Goal: Task Accomplishment & Management: Use online tool/utility

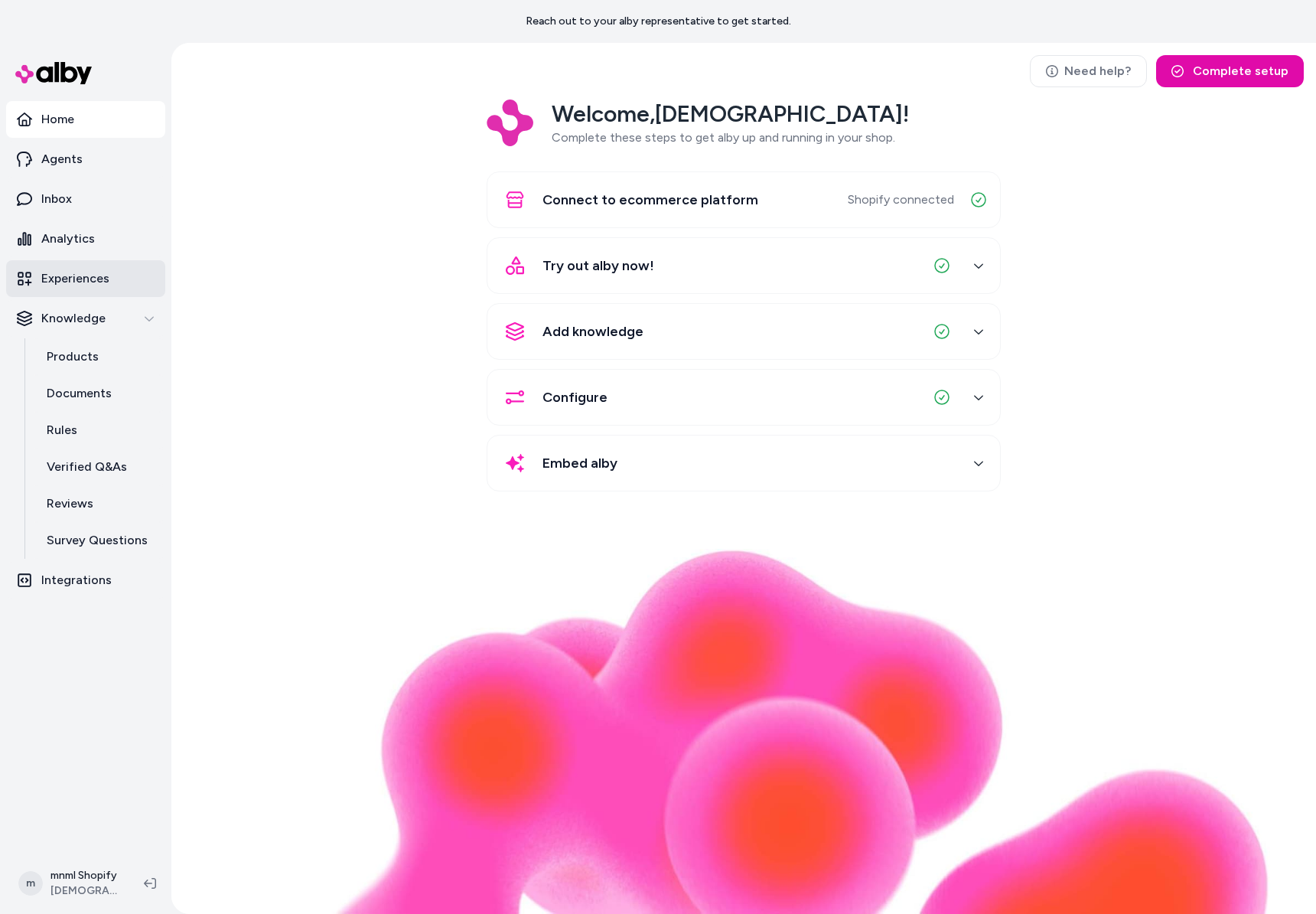
click at [80, 270] on p "Experiences" at bounding box center [75, 278] width 68 height 18
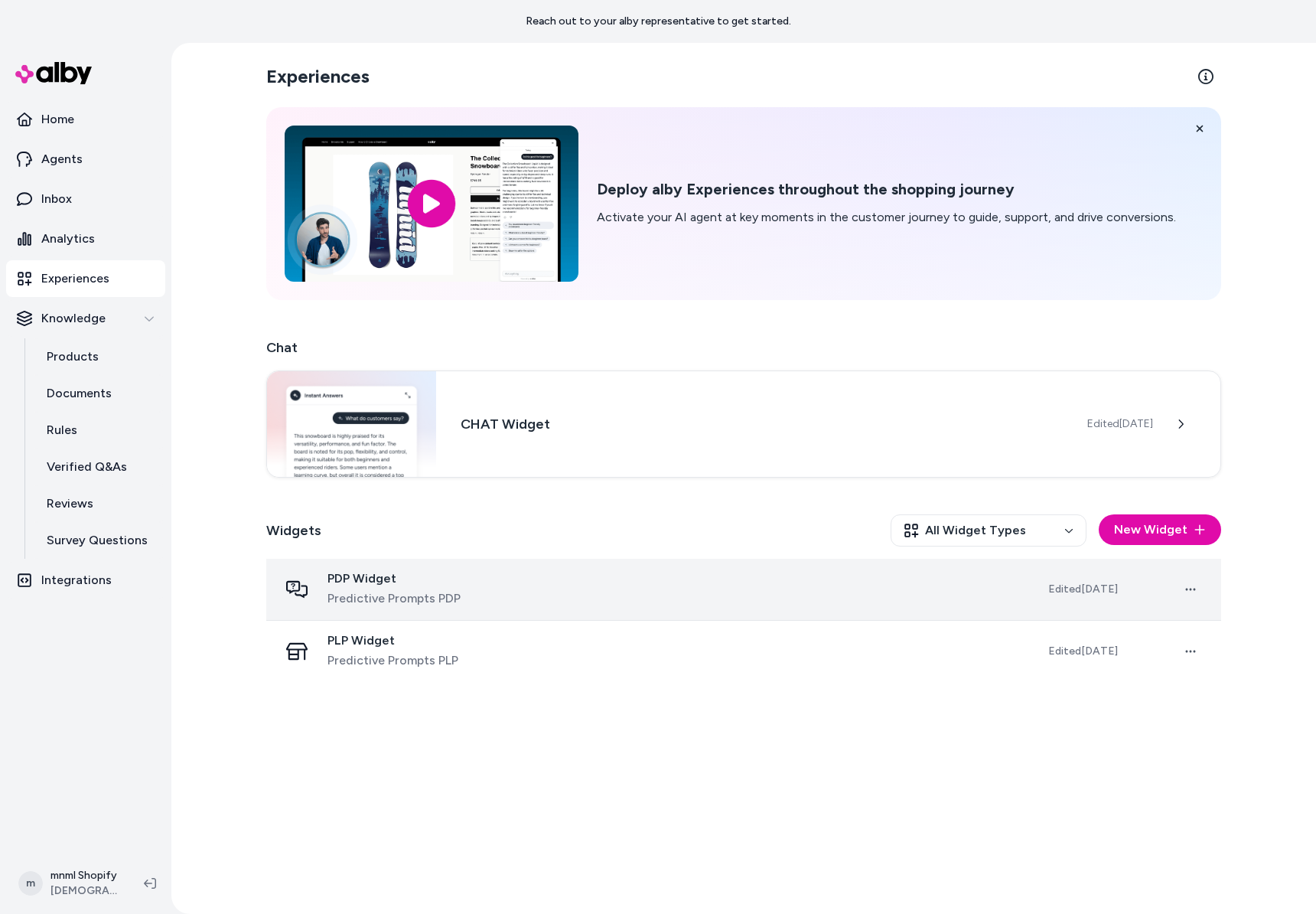
click at [436, 579] on span "PDP Widget" at bounding box center [394, 579] width 133 height 16
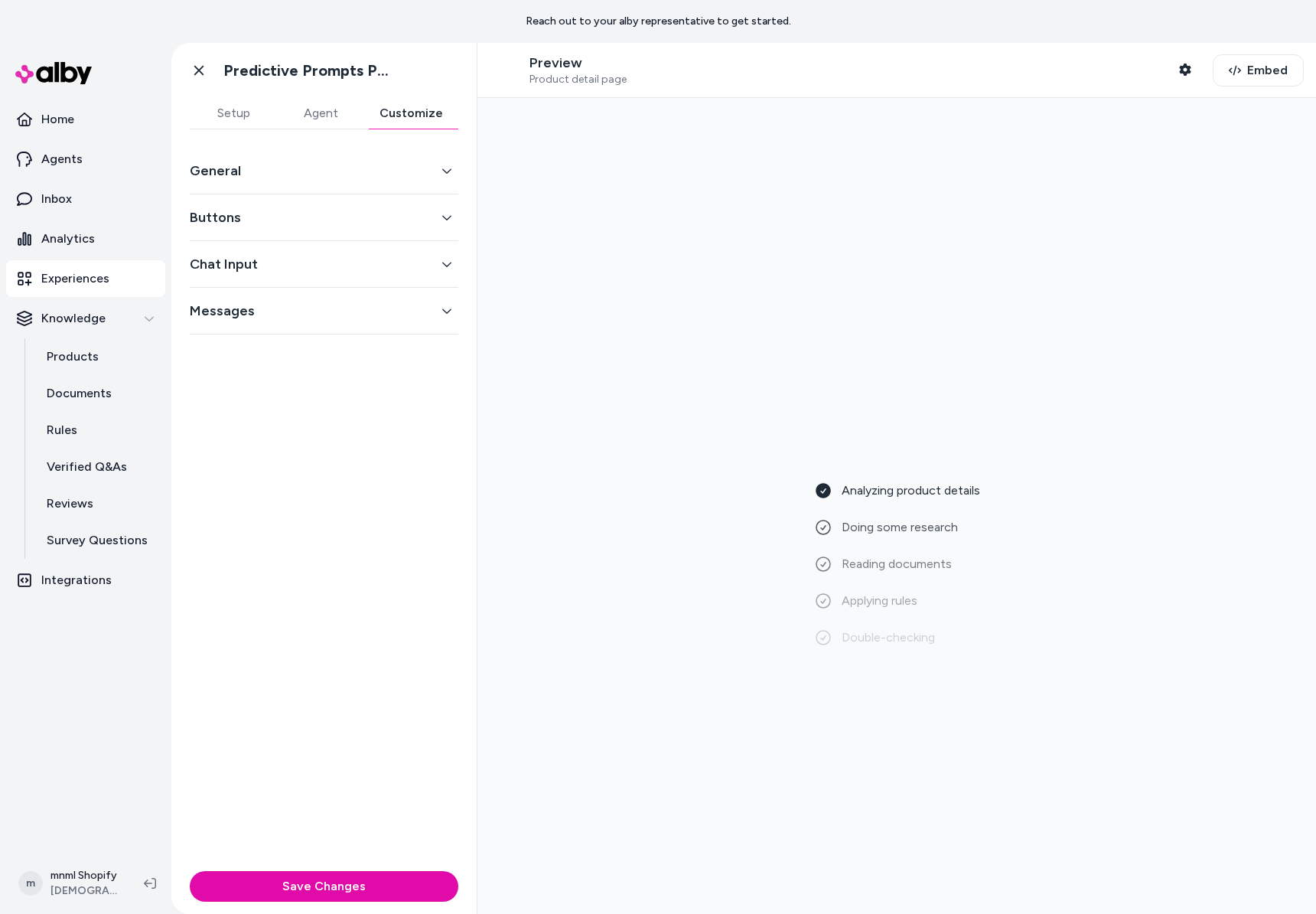
click at [436, 112] on button "Customize" at bounding box center [411, 112] width 94 height 30
click at [346, 323] on div "Messages" at bounding box center [324, 311] width 268 height 47
click at [359, 315] on button "Messages" at bounding box center [324, 310] width 268 height 22
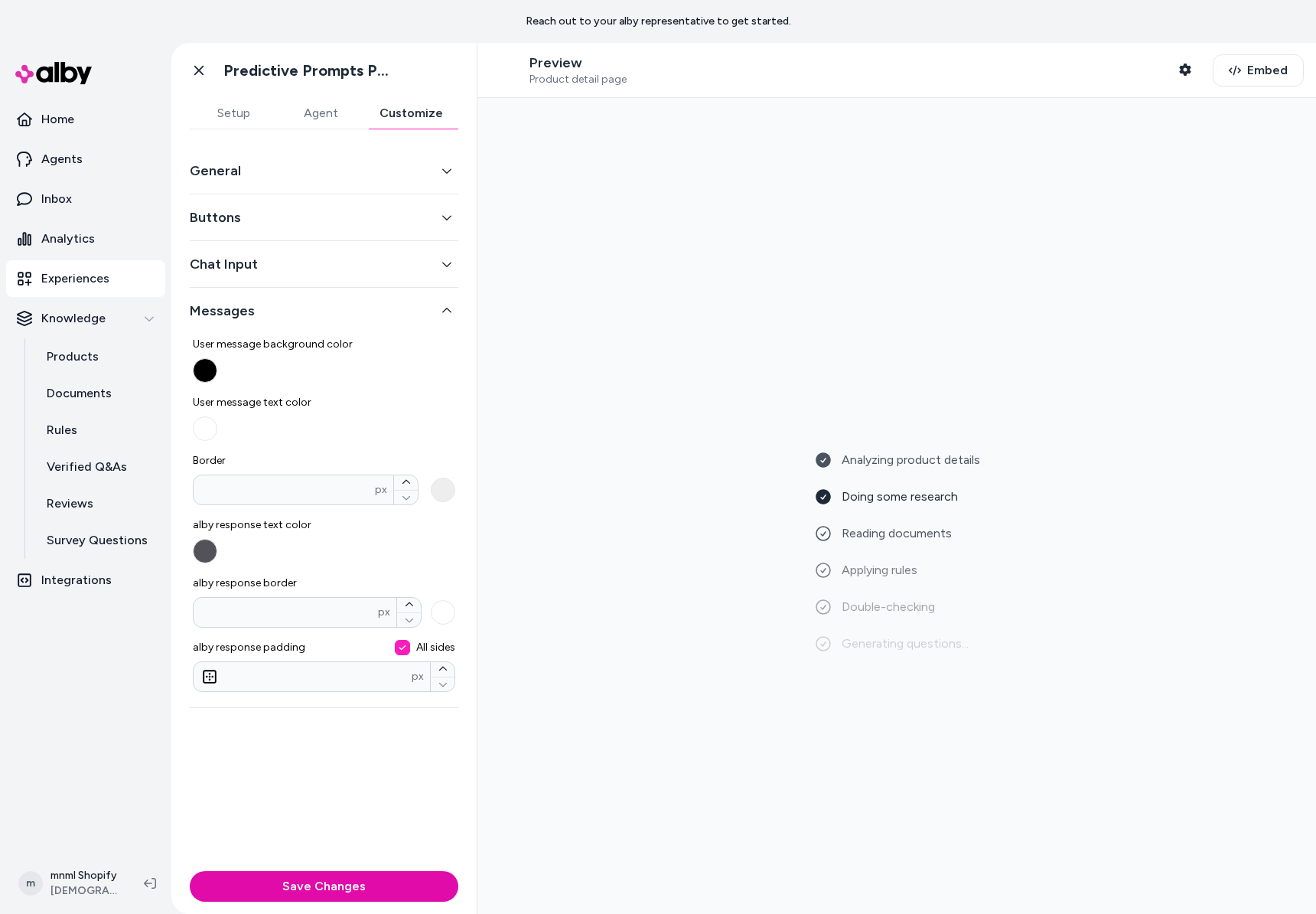
click at [360, 315] on button "Messages" at bounding box center [324, 310] width 268 height 22
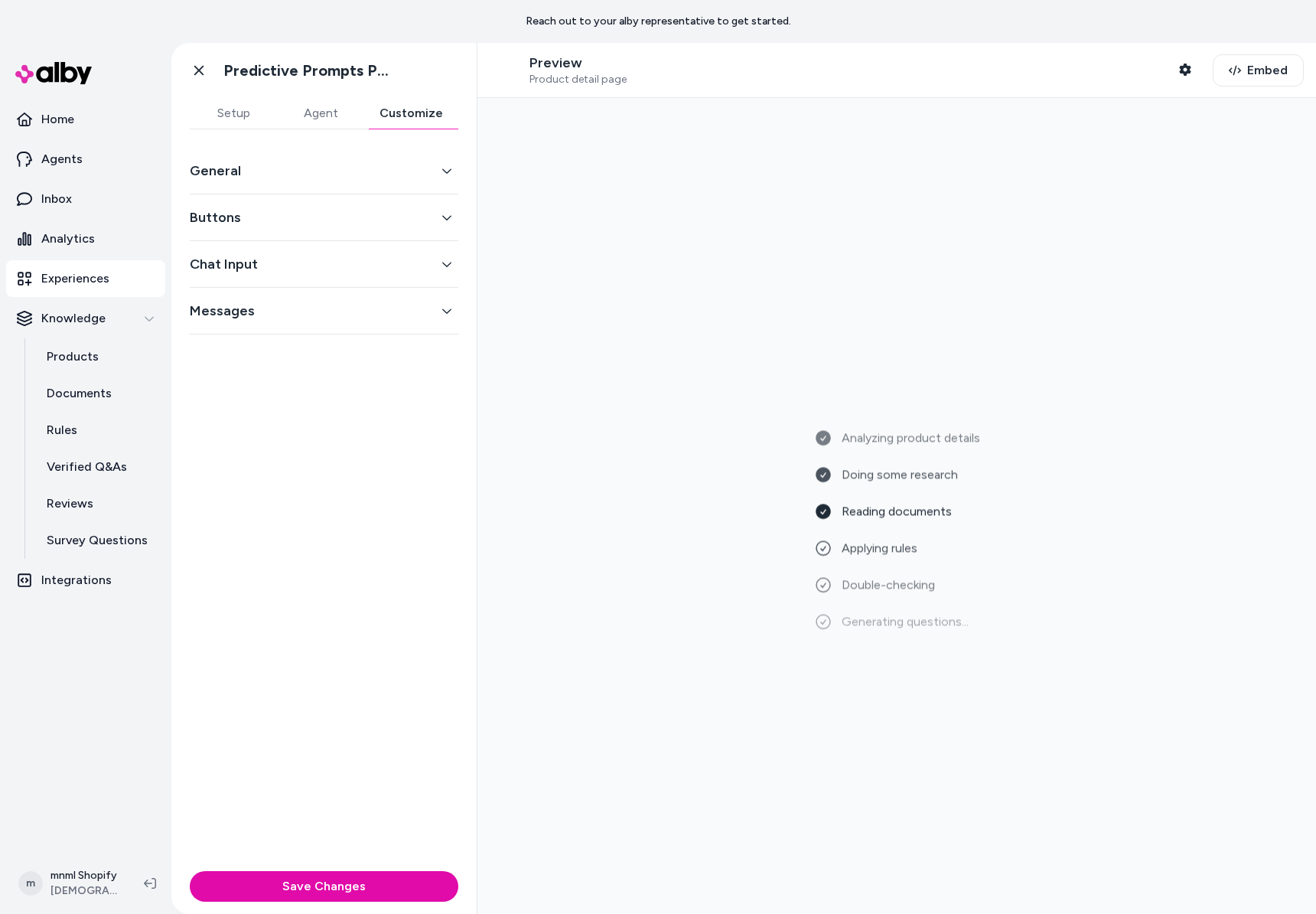
click at [367, 178] on button "General" at bounding box center [324, 171] width 268 height 22
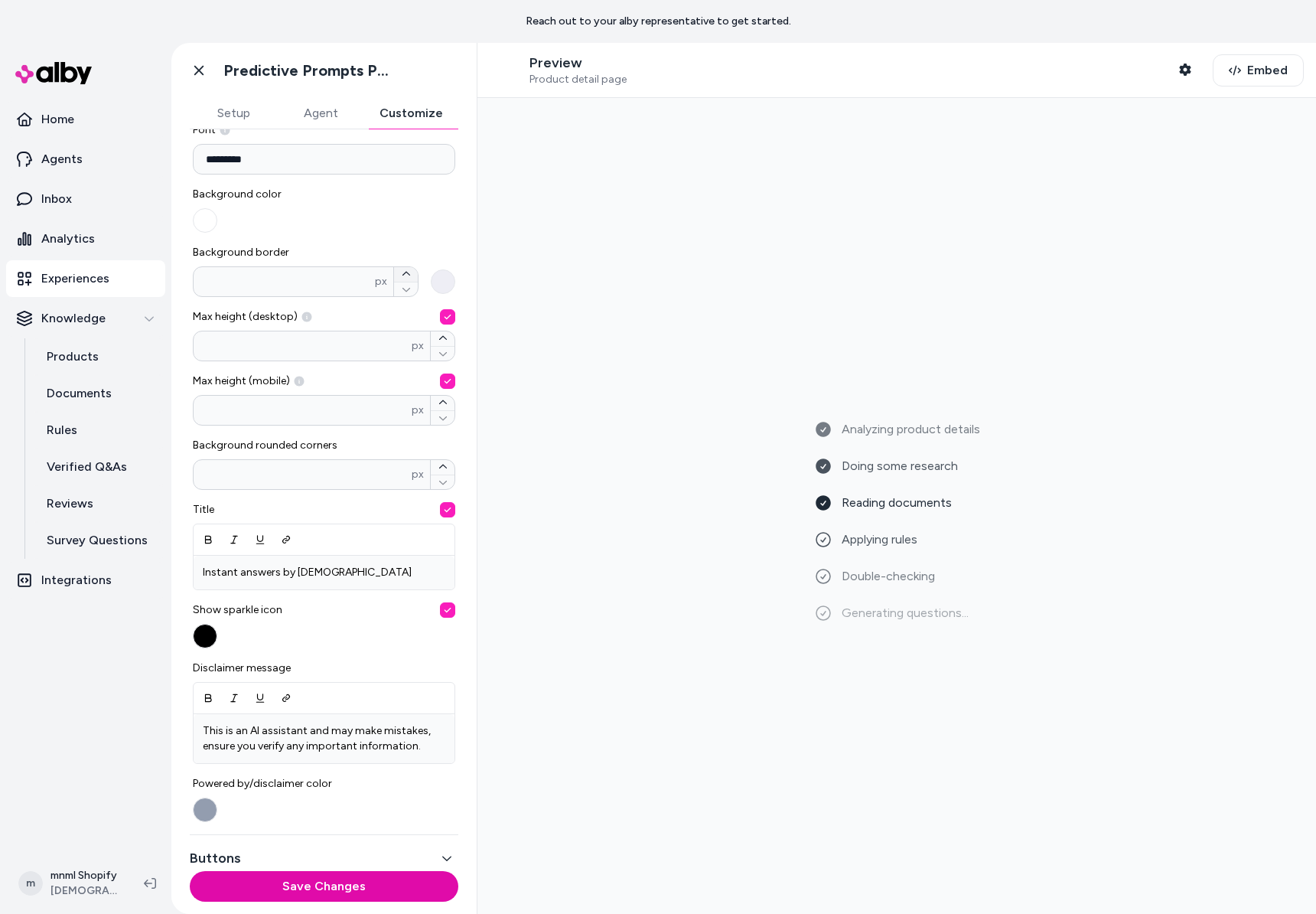
scroll to position [246, 0]
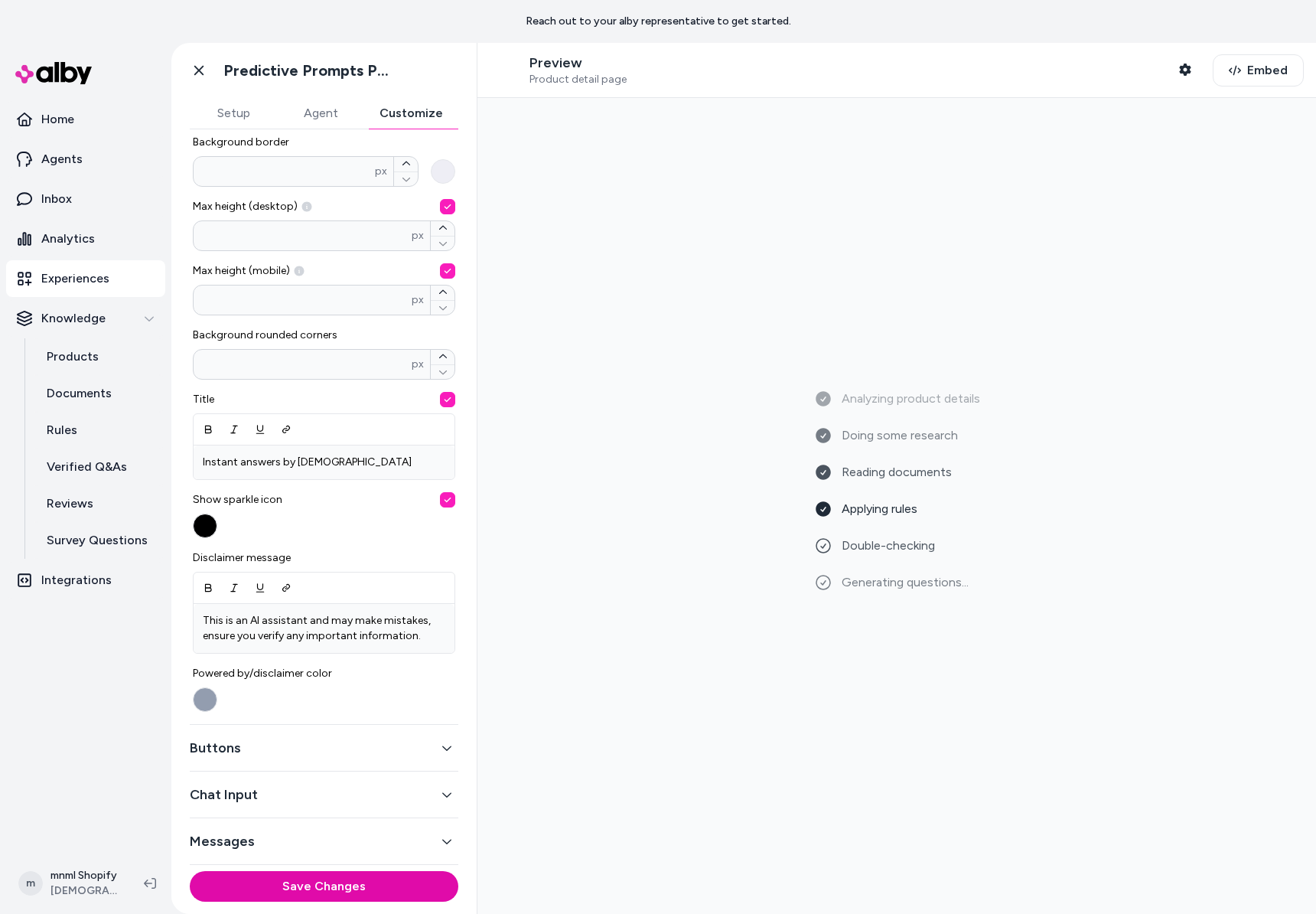
click at [347, 751] on button "Buttons" at bounding box center [324, 748] width 268 height 22
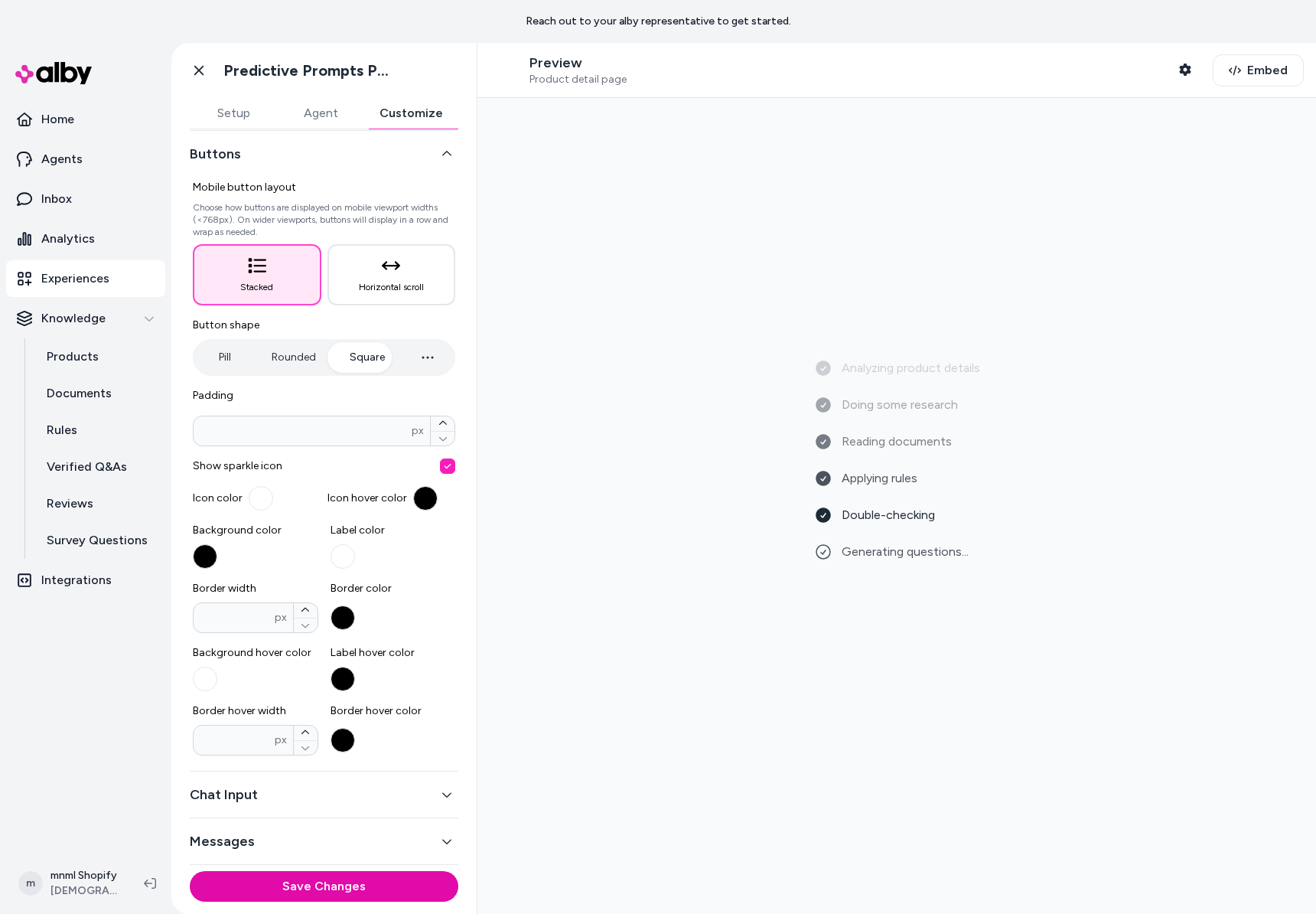
click at [373, 804] on button "Chat Input" at bounding box center [324, 794] width 268 height 22
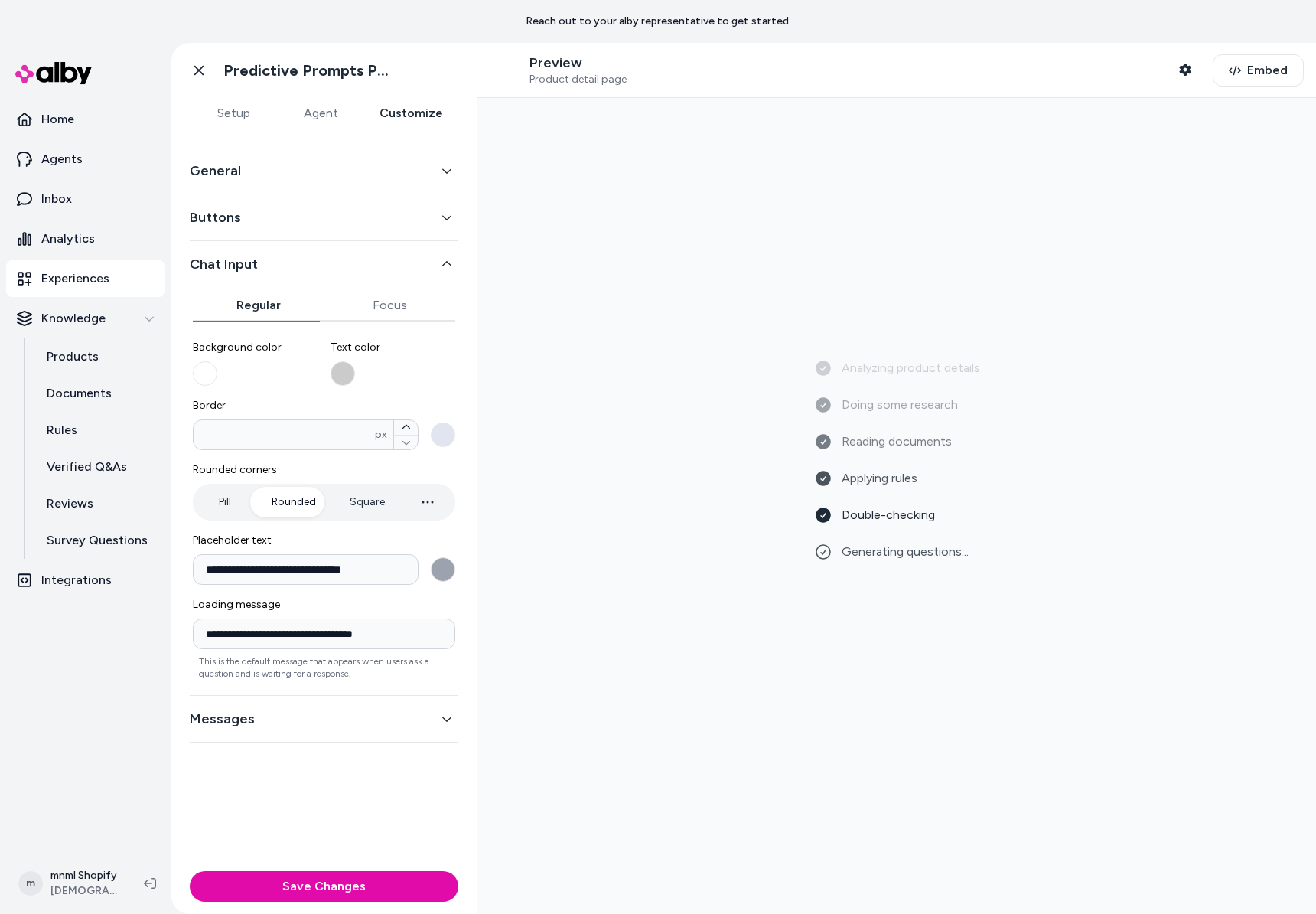
click at [229, 112] on button "Setup" at bounding box center [233, 112] width 87 height 30
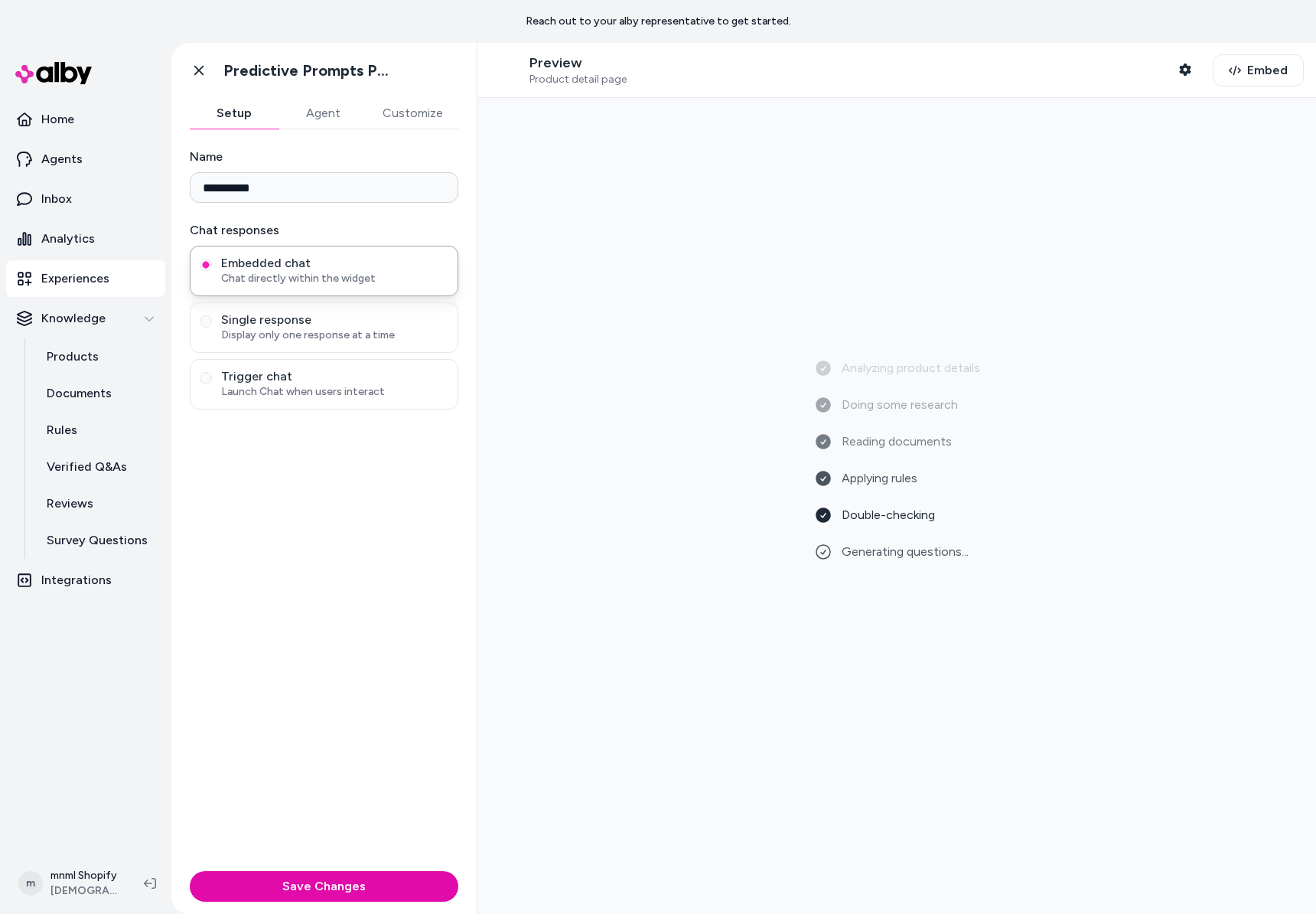
click at [294, 575] on div "**********" at bounding box center [324, 497] width 305 height 735
click at [570, 580] on div "Analyzing product details Doing some research Reading documents Applying rules …" at bounding box center [896, 505] width 813 height 791
click at [1247, 65] on span "Embed" at bounding box center [1266, 70] width 41 height 18
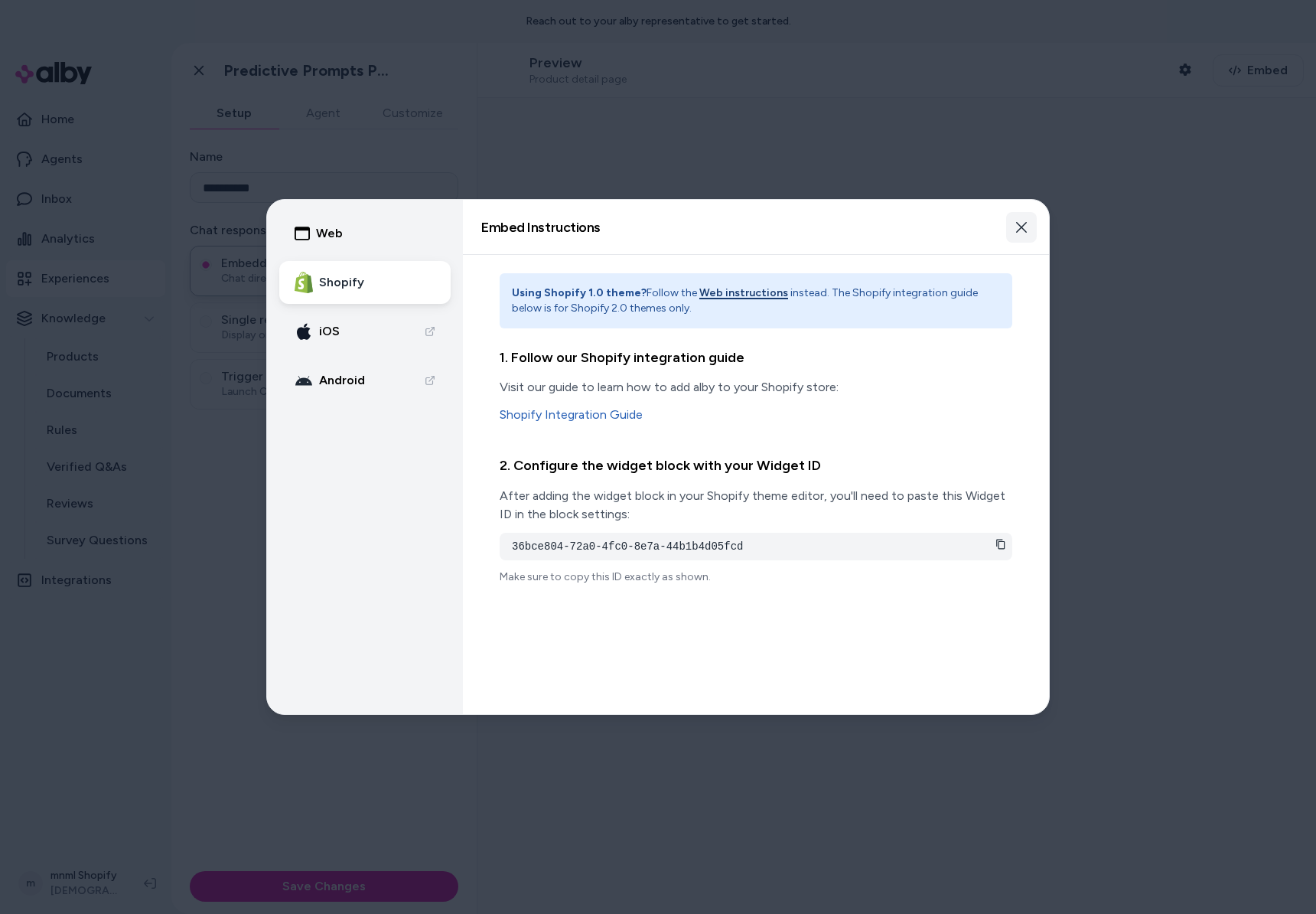
click at [1016, 226] on icon "button" at bounding box center [1021, 227] width 12 height 12
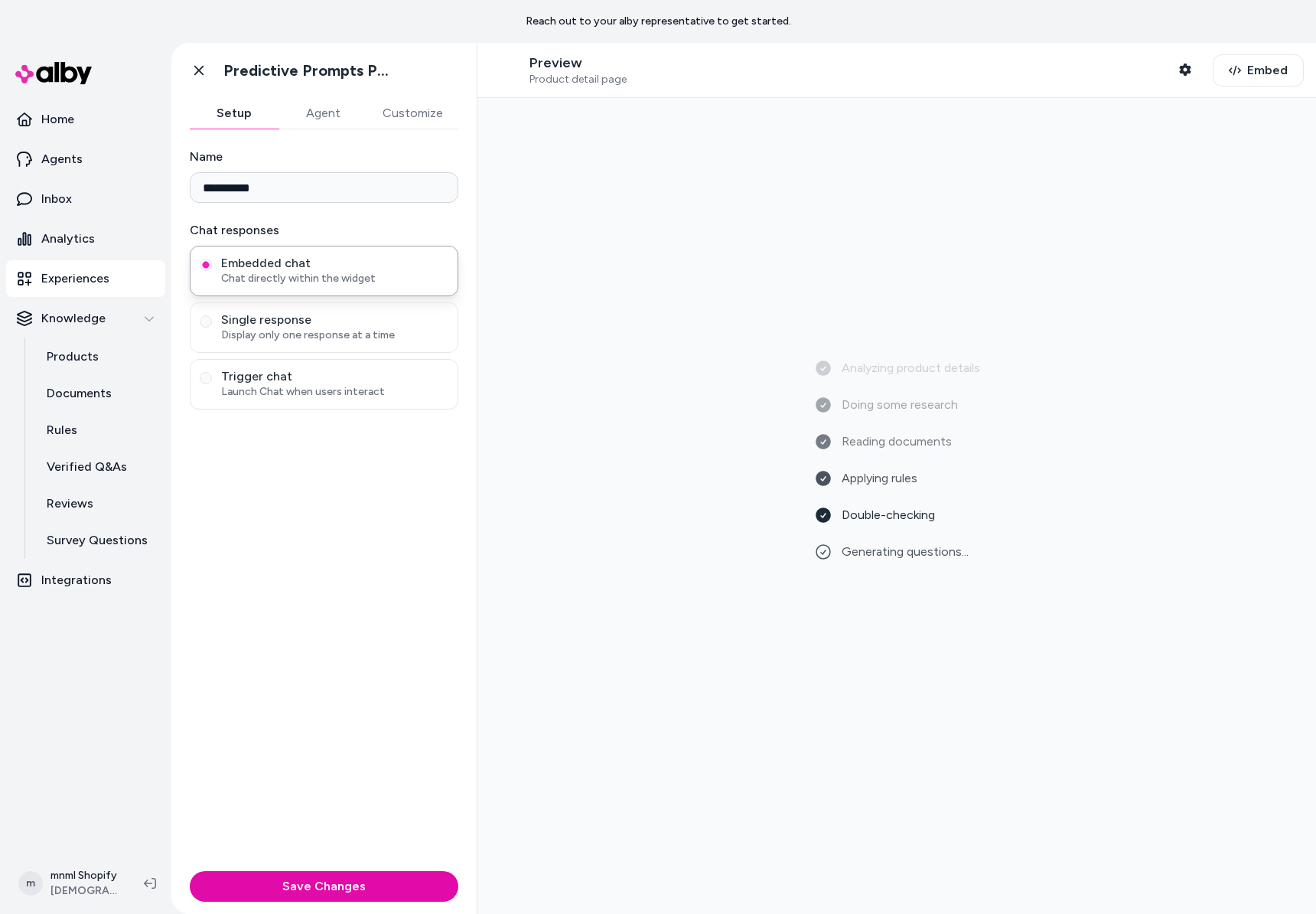
click at [1297, 477] on div "Analyzing product details Doing some research Reading documents Applying rules …" at bounding box center [896, 505] width 813 height 791
click at [77, 474] on p "Verified Q&As" at bounding box center [87, 466] width 80 height 18
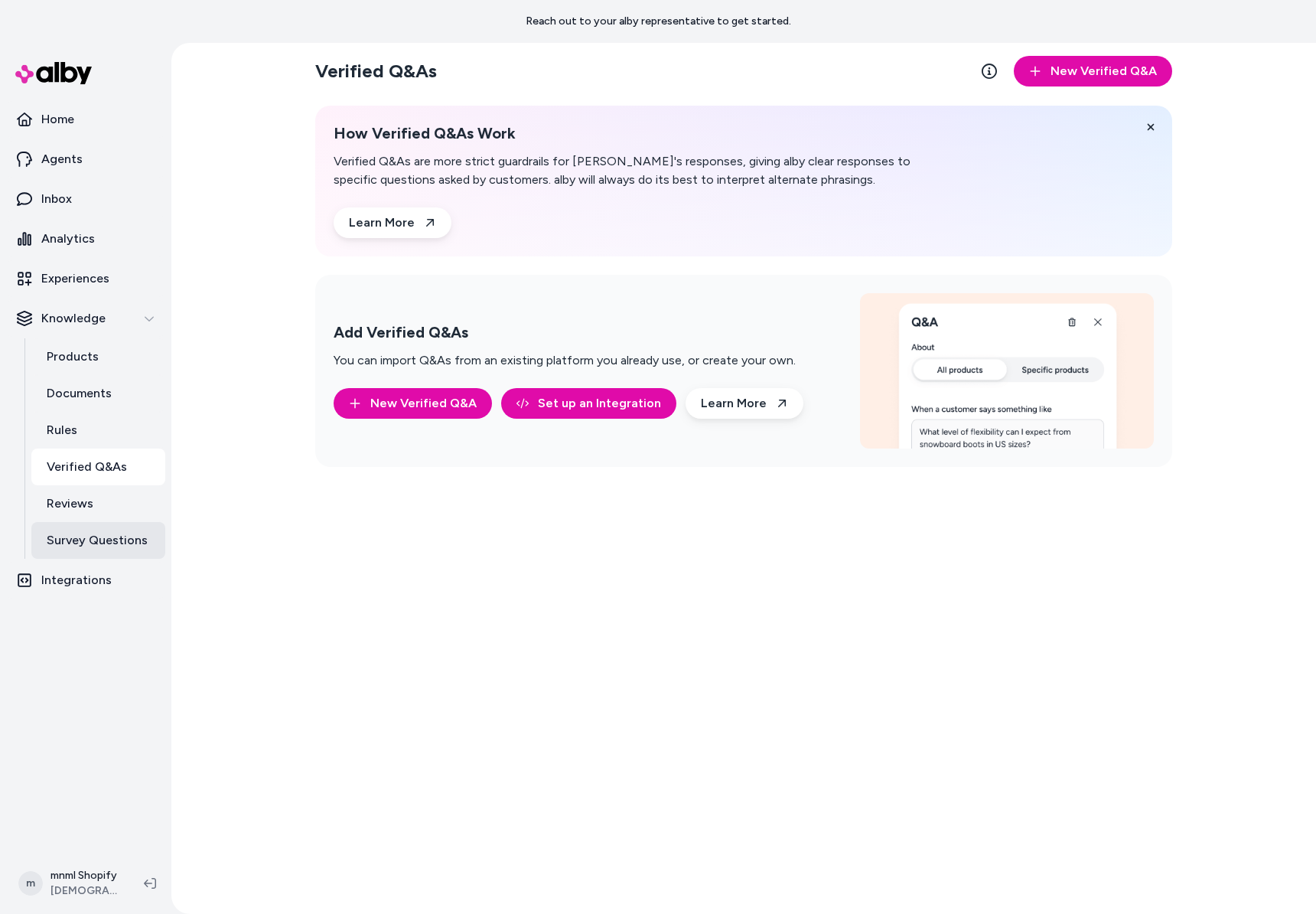
click at [98, 538] on p "Survey Questions" at bounding box center [98, 539] width 101 height 18
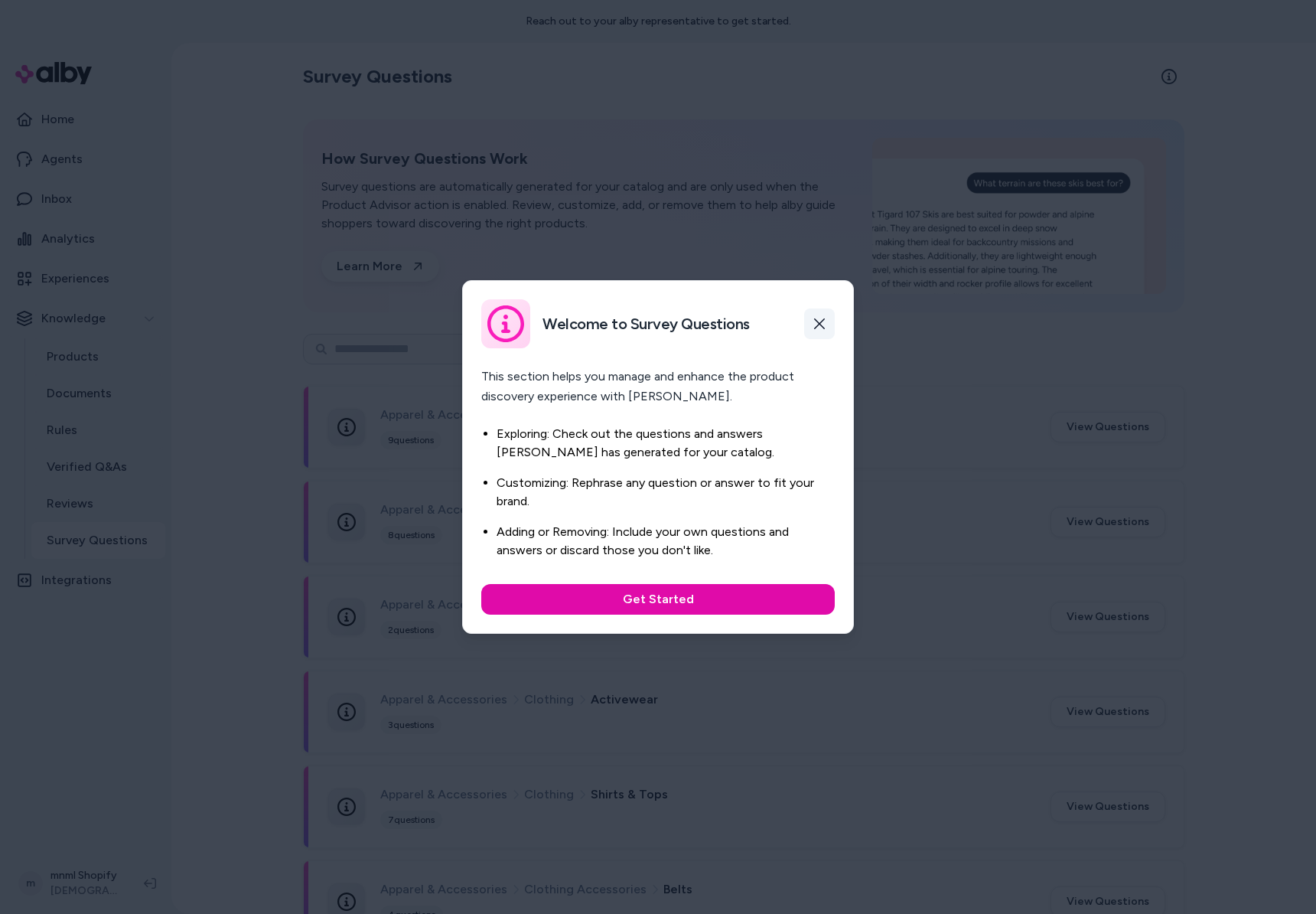
click at [824, 326] on icon "button" at bounding box center [820, 323] width 12 height 12
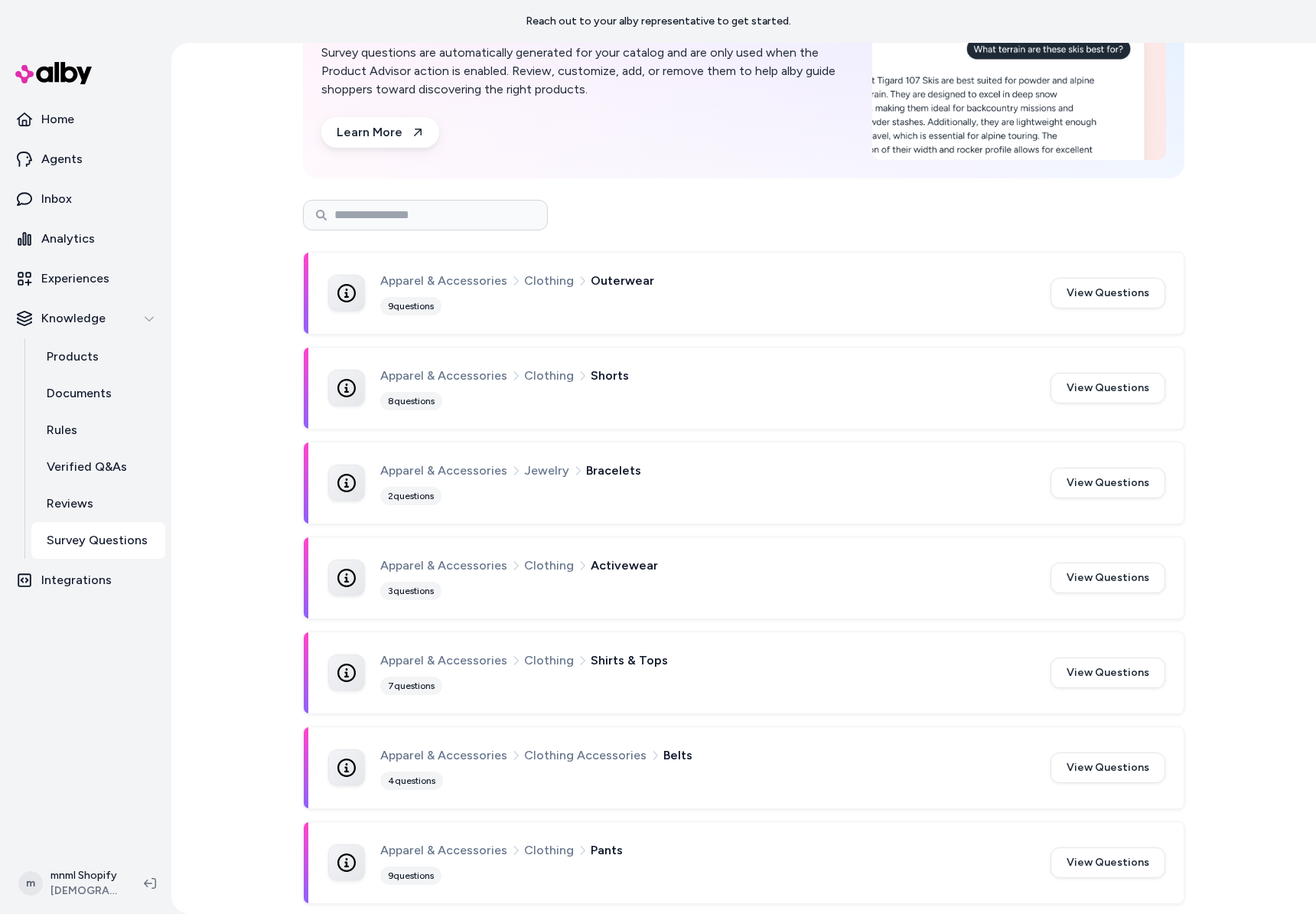
scroll to position [145, 0]
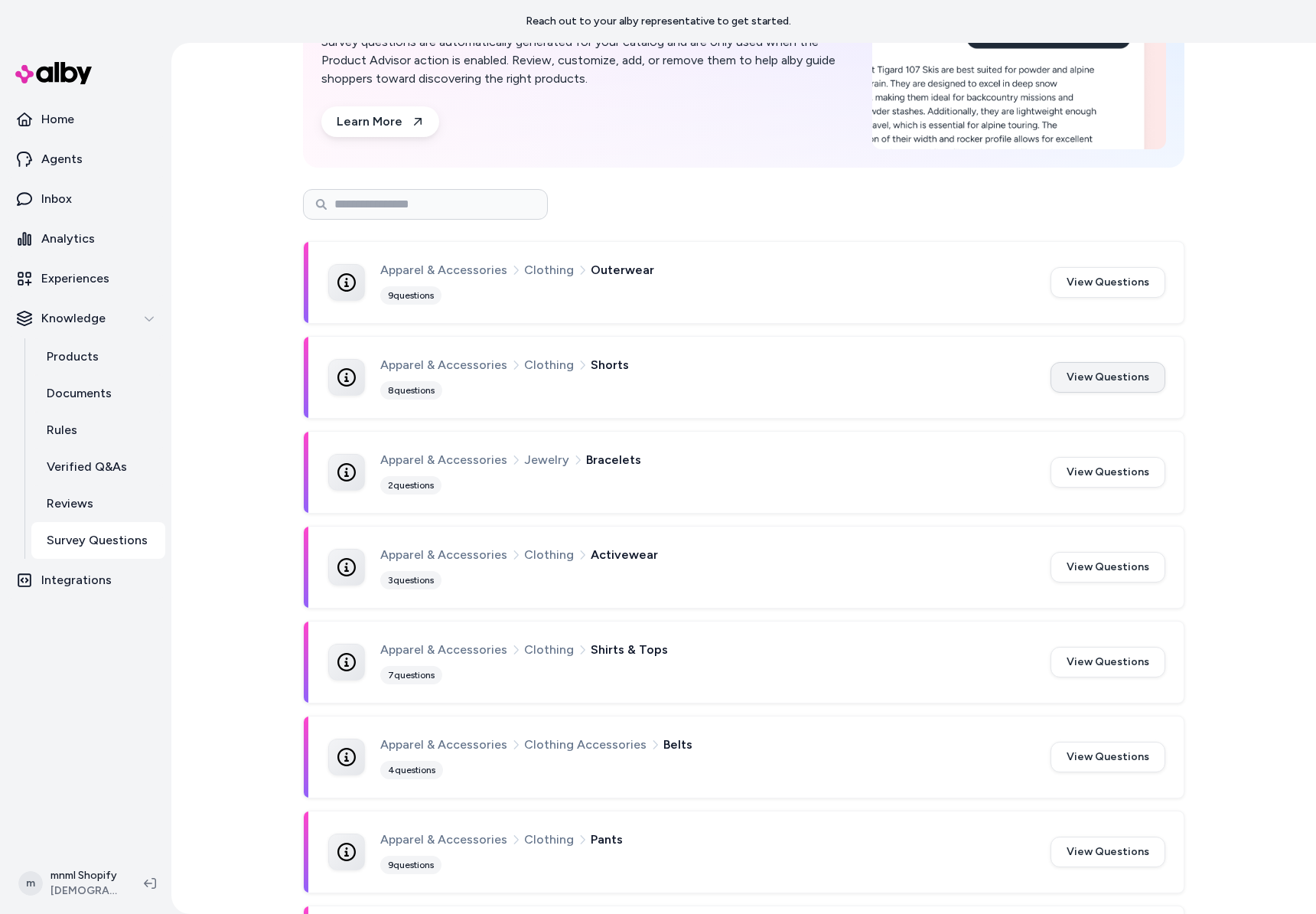
click at [1087, 371] on button "View Questions" at bounding box center [1108, 376] width 115 height 30
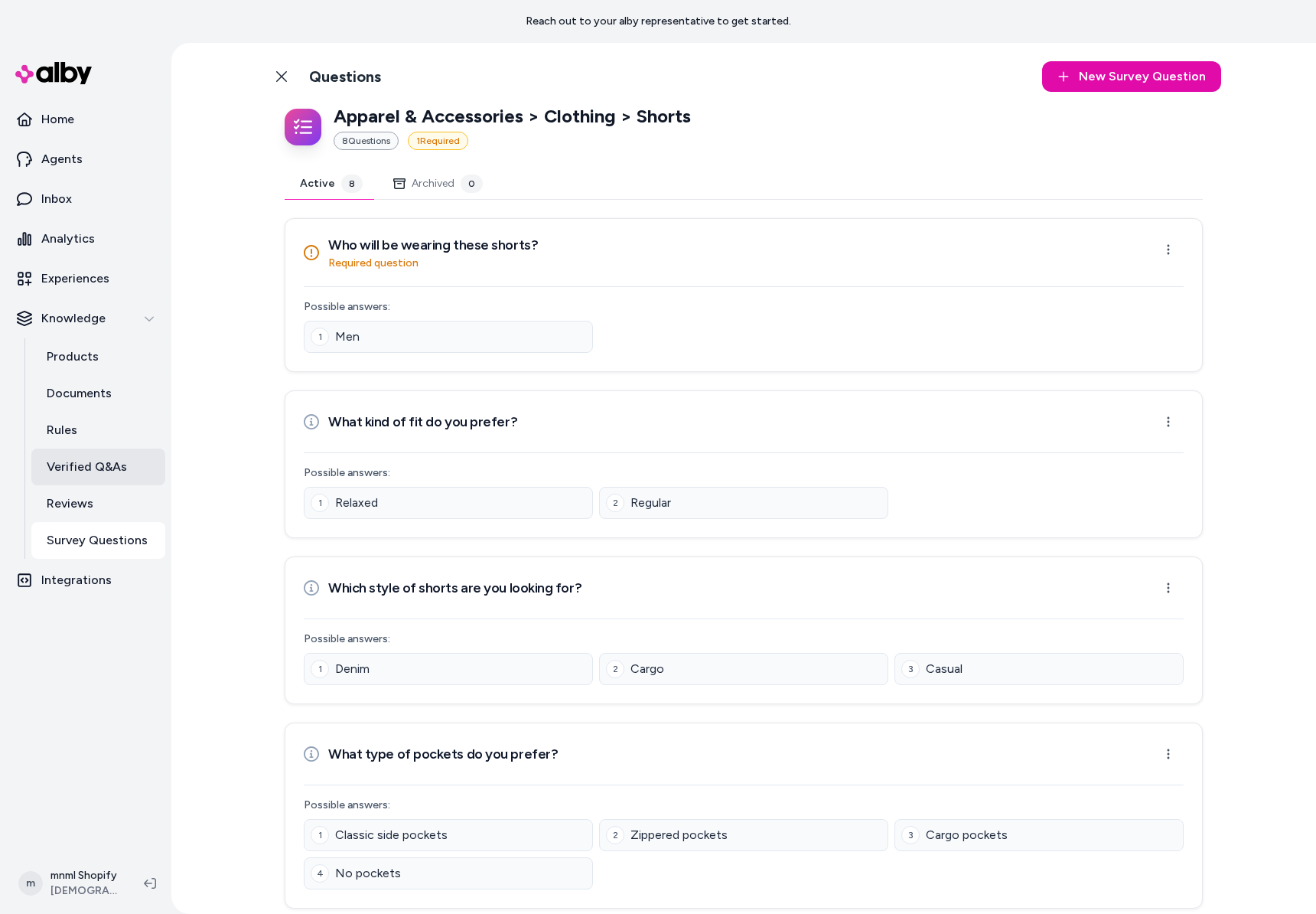
click at [80, 482] on link "Verified Q&As" at bounding box center [98, 467] width 134 height 37
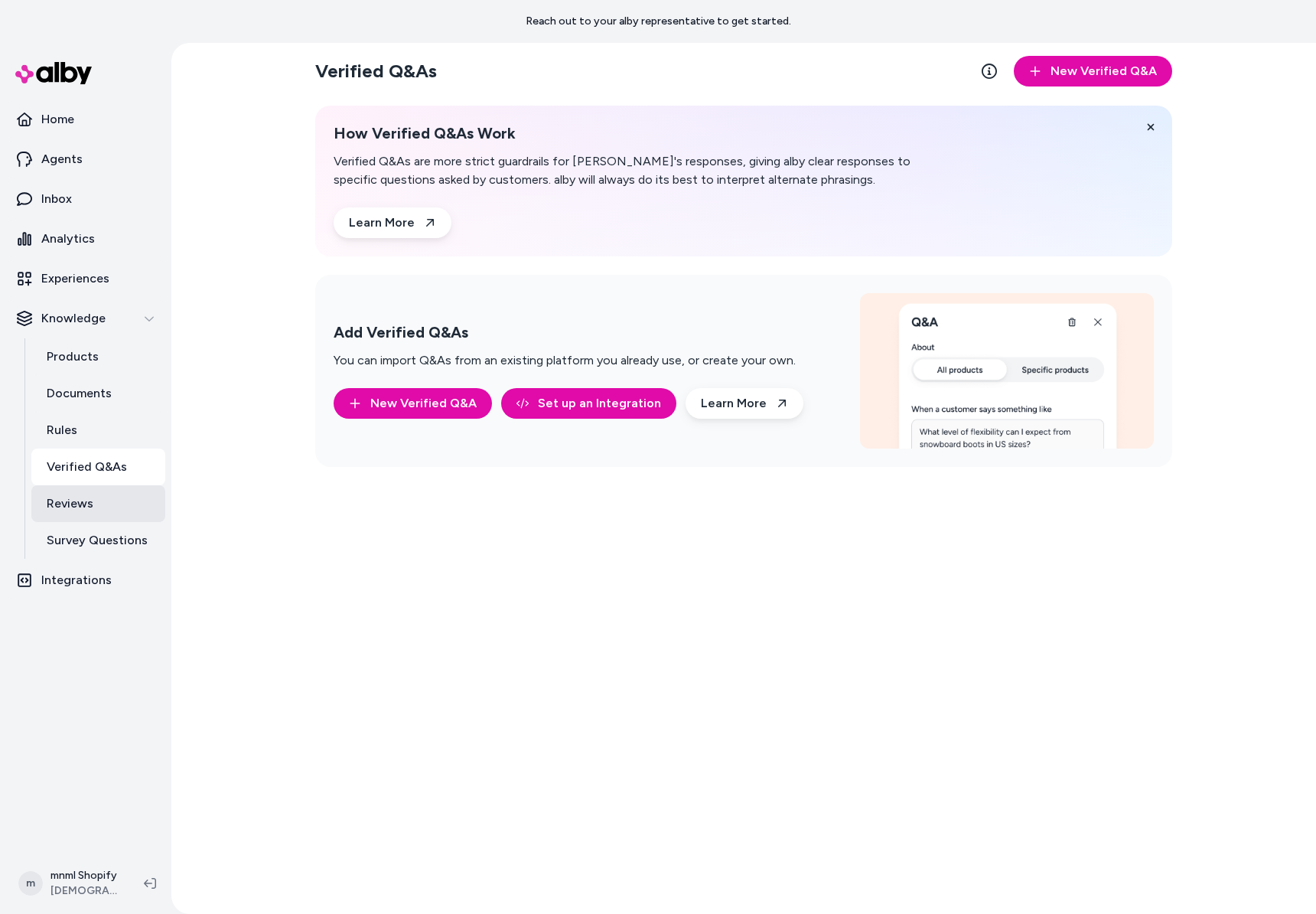
click at [78, 499] on p "Reviews" at bounding box center [71, 503] width 47 height 18
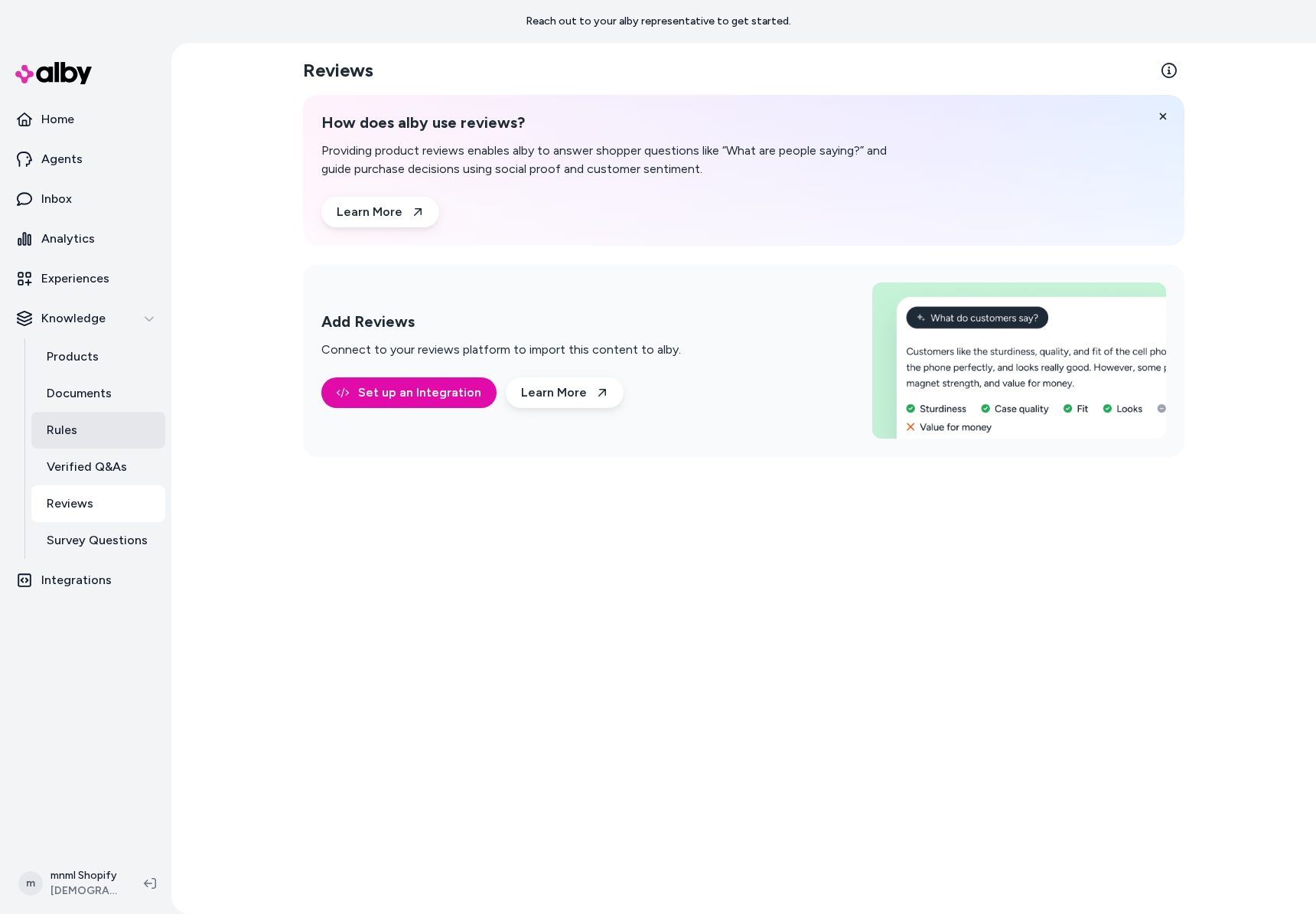
click at [84, 423] on link "Rules" at bounding box center [98, 430] width 134 height 37
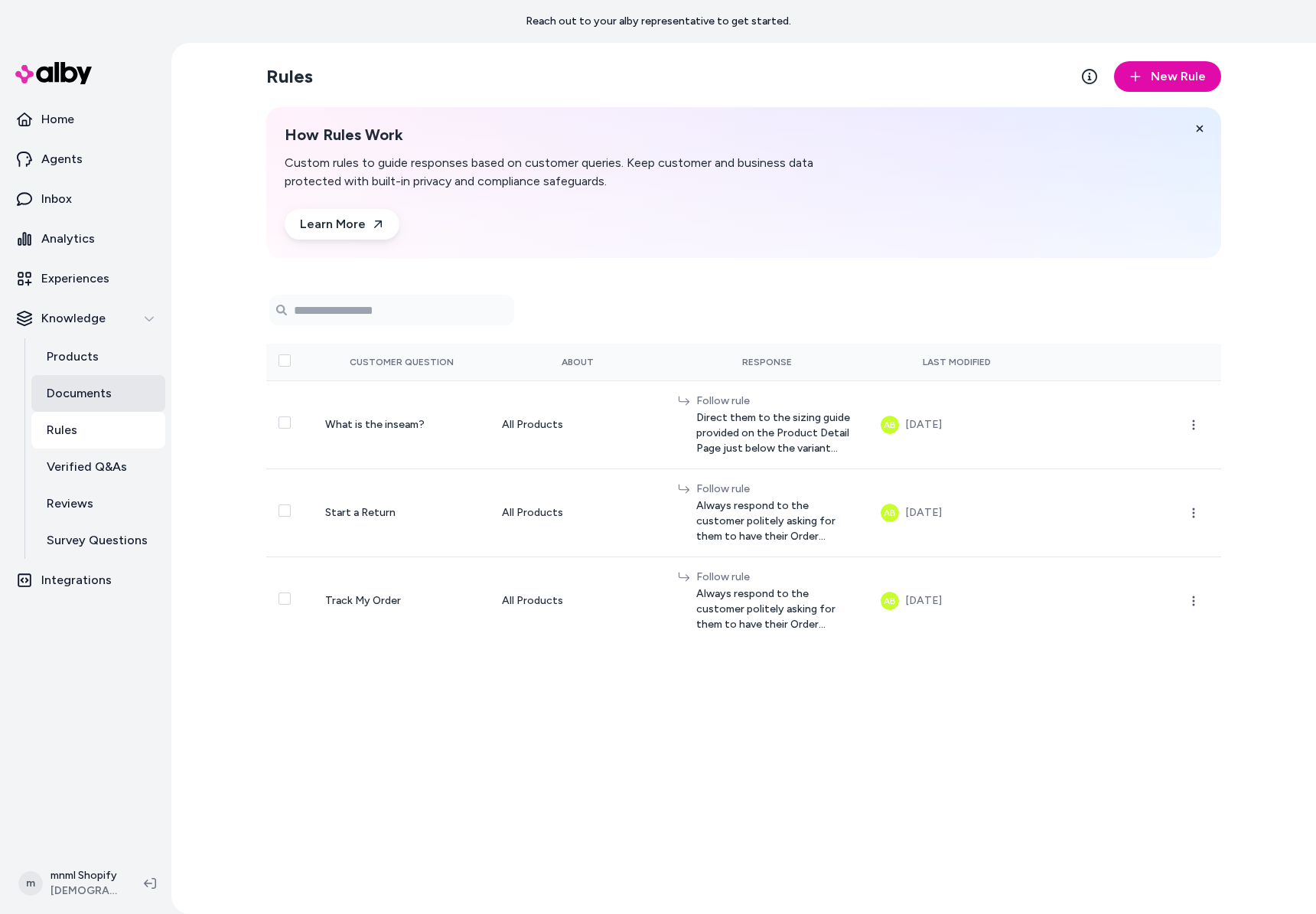
click at [98, 391] on p "Documents" at bounding box center [79, 393] width 65 height 18
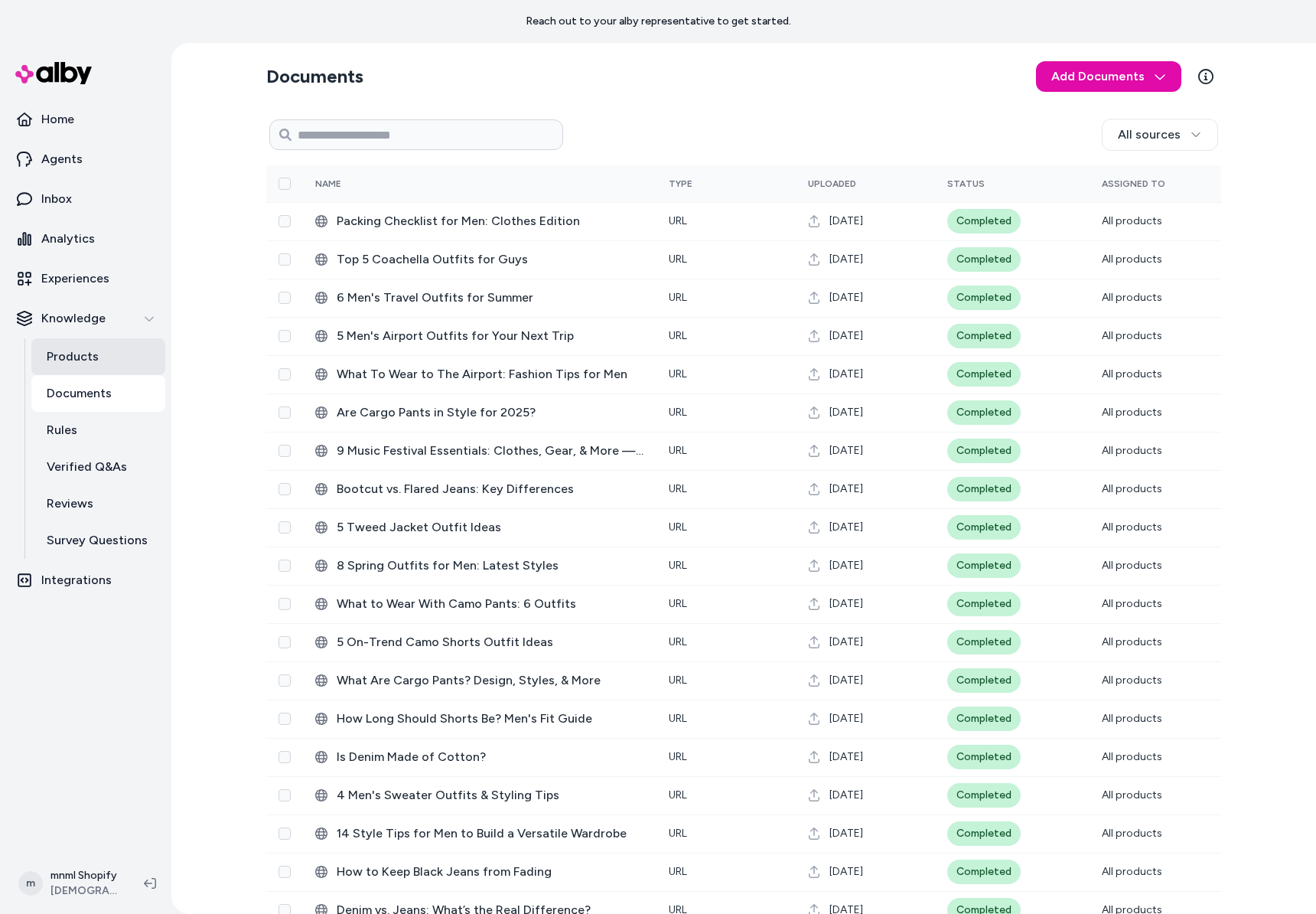
click at [112, 349] on link "Products" at bounding box center [98, 356] width 134 height 37
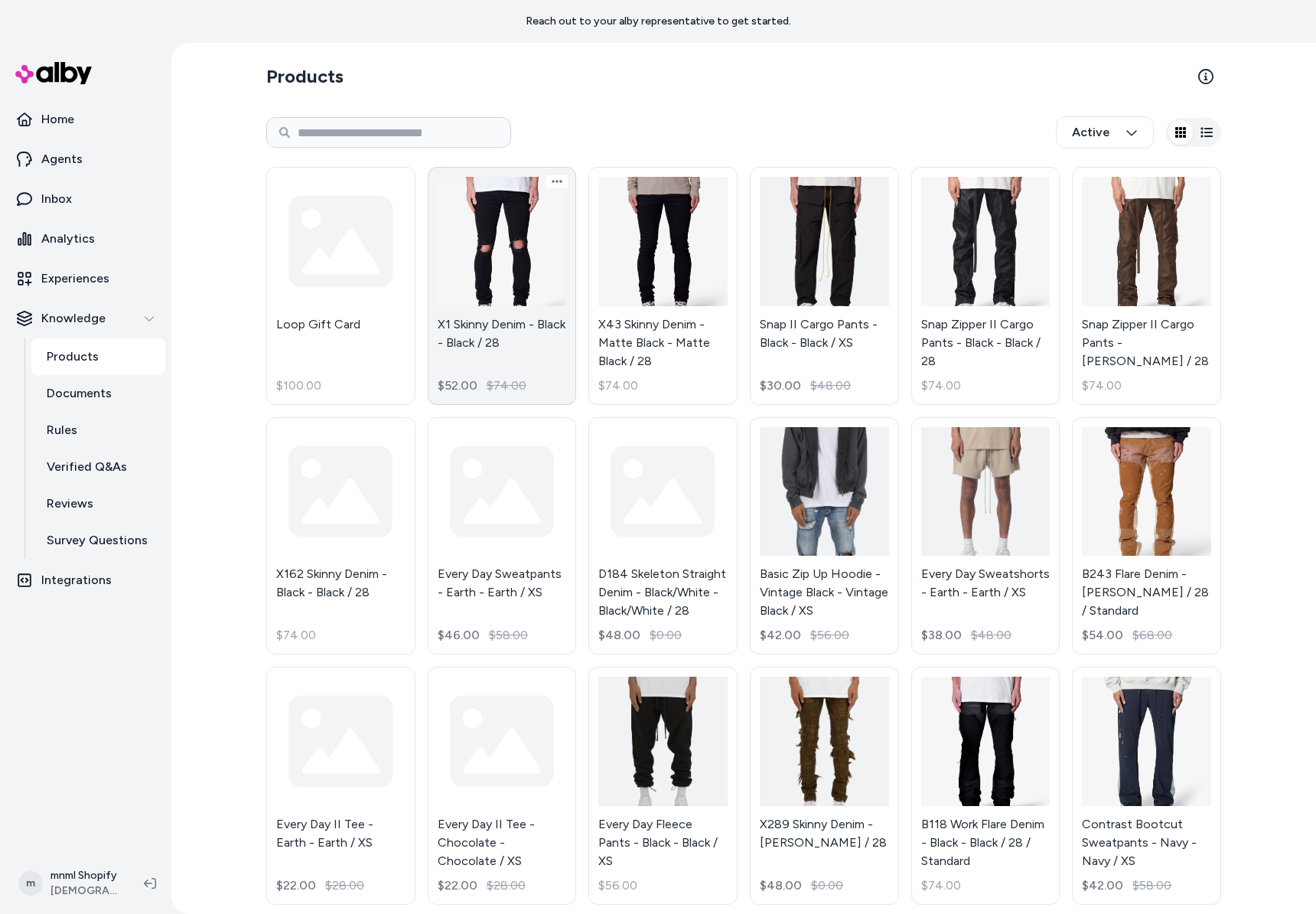
click at [550, 277] on link "X1 Skinny Denim - Black - Black / 28 $52.00 $74.00" at bounding box center [502, 285] width 149 height 238
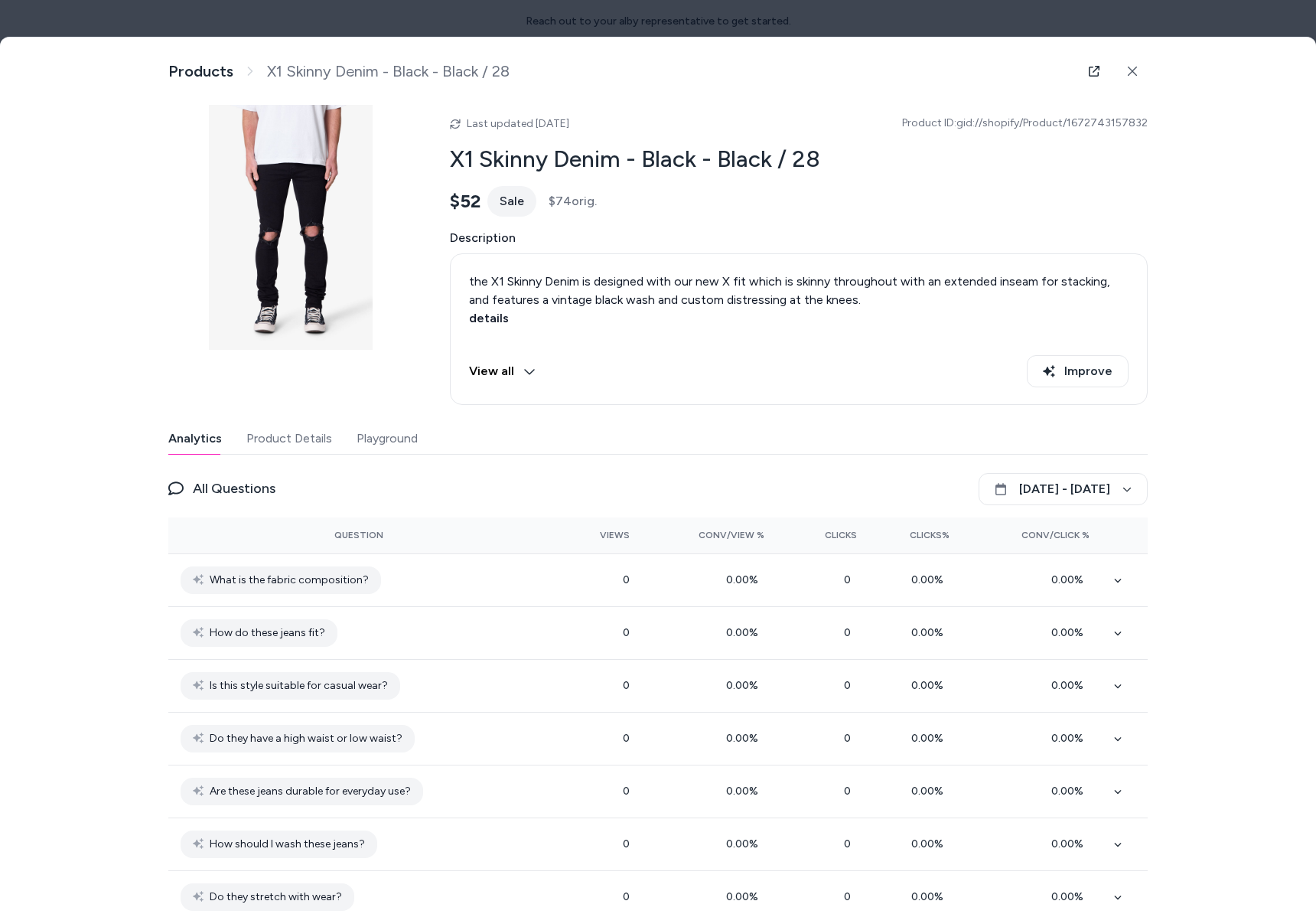
click at [290, 439] on button "Product Details" at bounding box center [289, 438] width 85 height 30
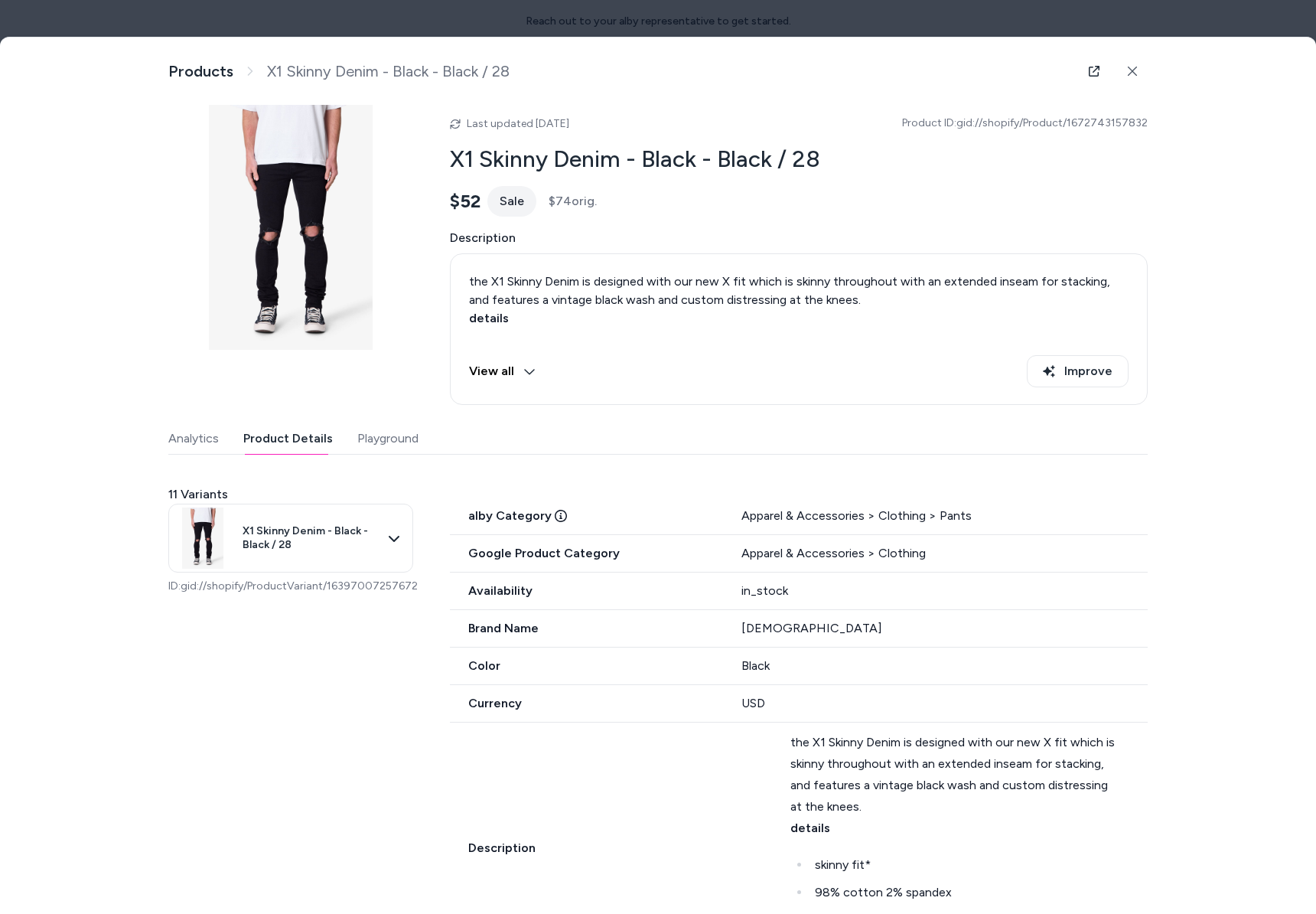
click at [361, 443] on button "Playground" at bounding box center [388, 438] width 61 height 30
click at [323, 442] on button "Product Details" at bounding box center [287, 438] width 90 height 30
click at [1137, 80] on button at bounding box center [1131, 71] width 30 height 30
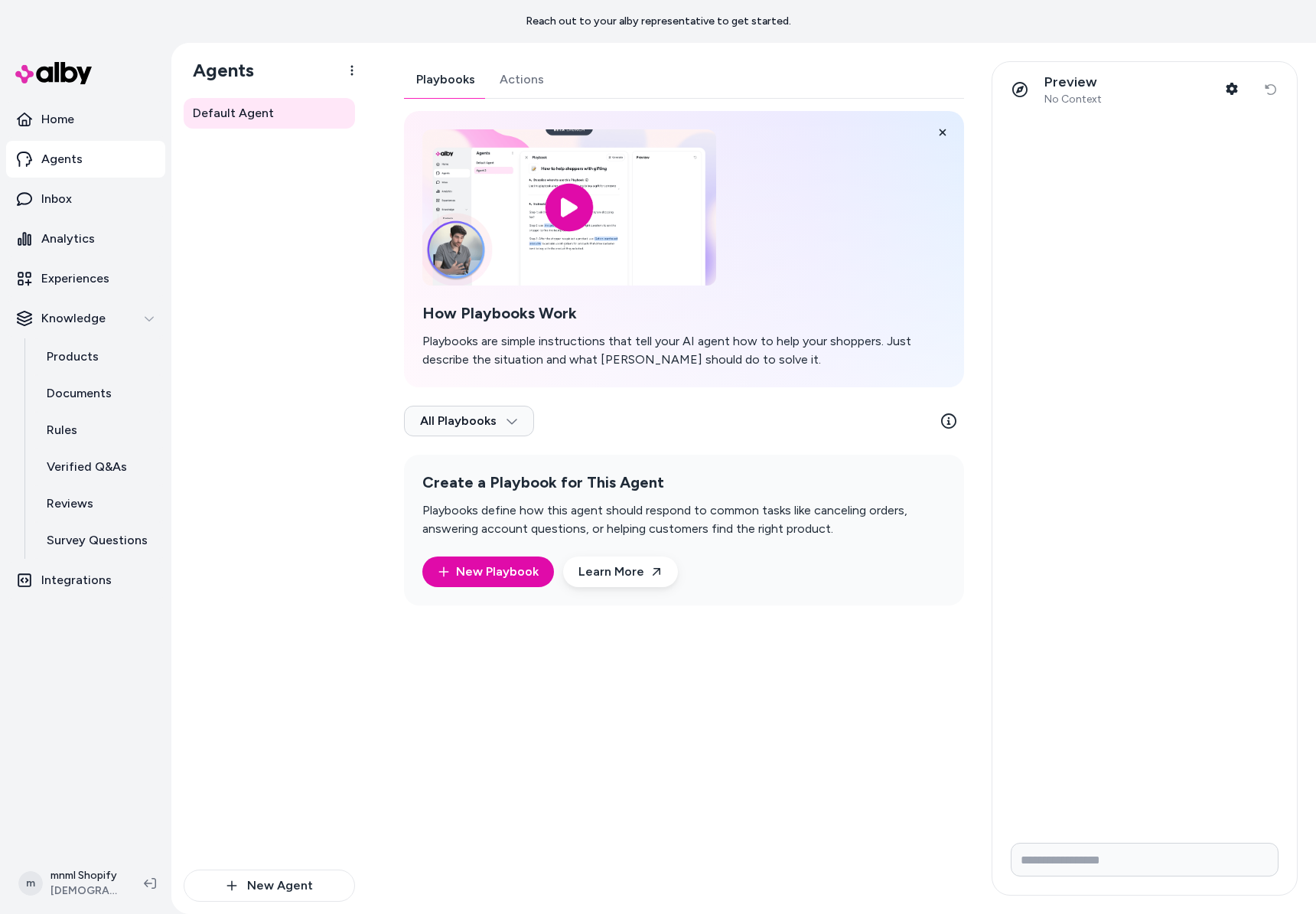
click at [129, 257] on ul "Home Agents Inbox Analytics Experiences Knowledge Products Documents Rules Veri…" at bounding box center [85, 349] width 159 height 498
click at [124, 236] on link "Analytics" at bounding box center [85, 239] width 159 height 37
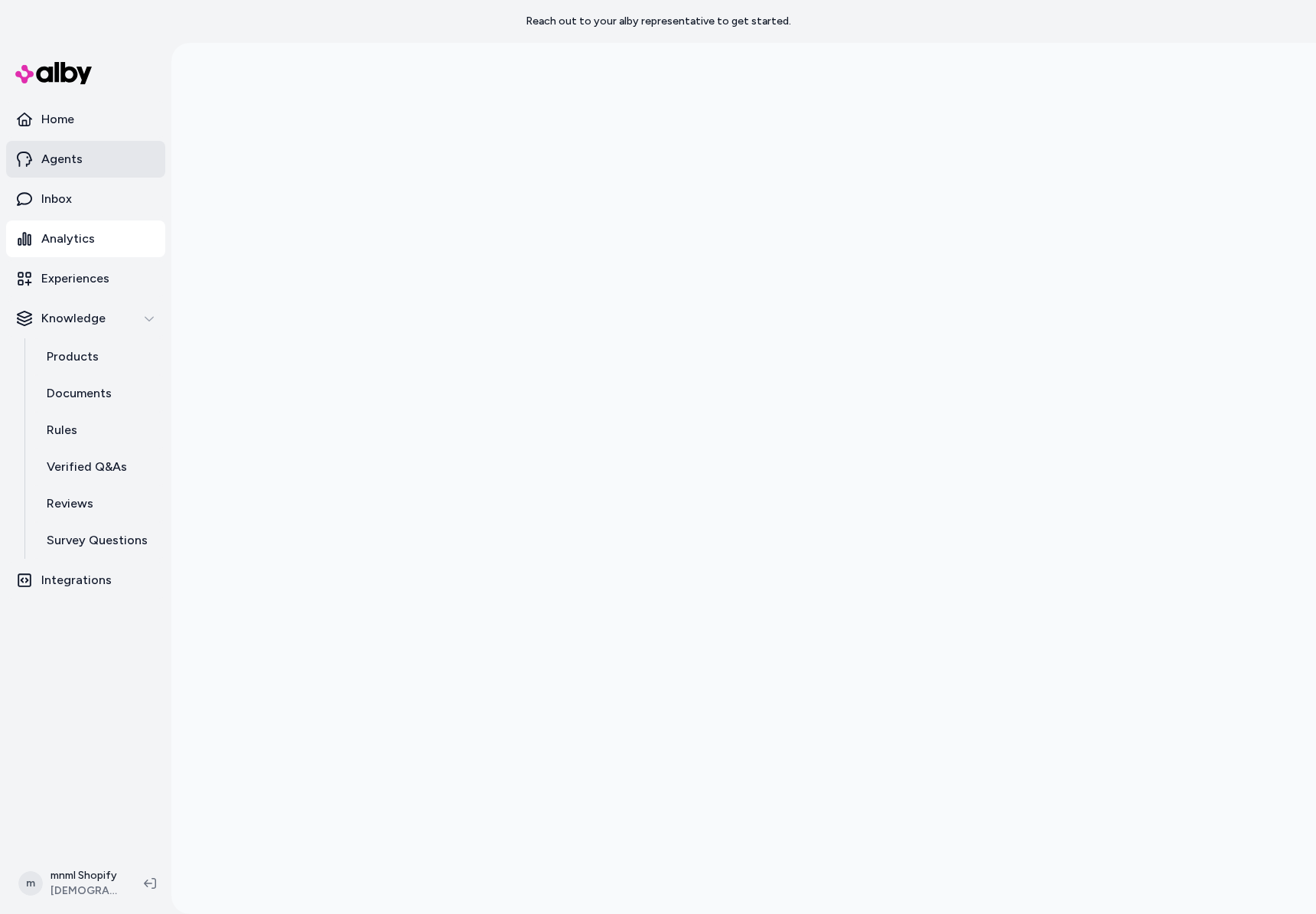
click at [127, 144] on link "Agents" at bounding box center [85, 159] width 159 height 37
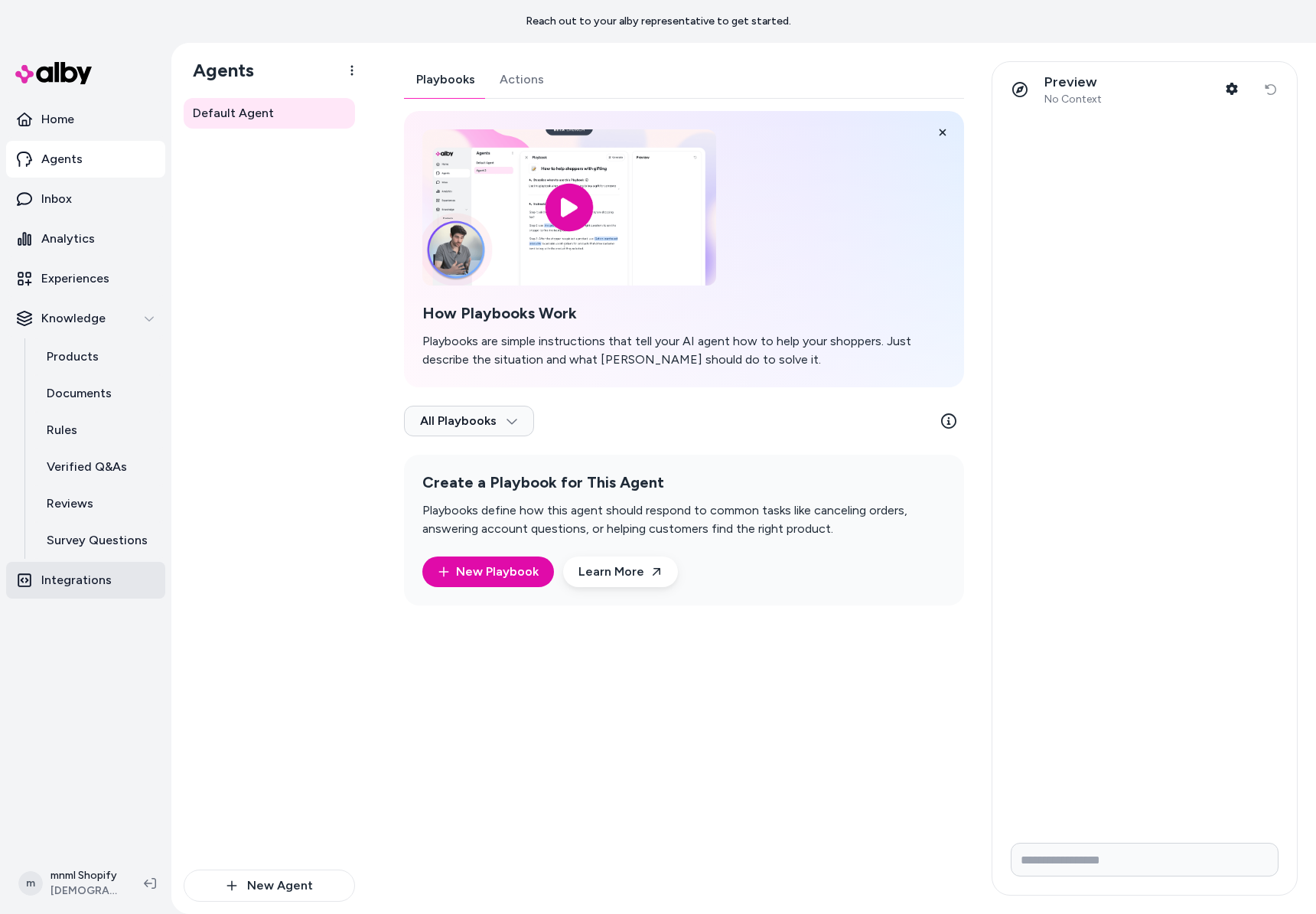
click at [66, 587] on p "Integrations" at bounding box center [76, 579] width 71 height 18
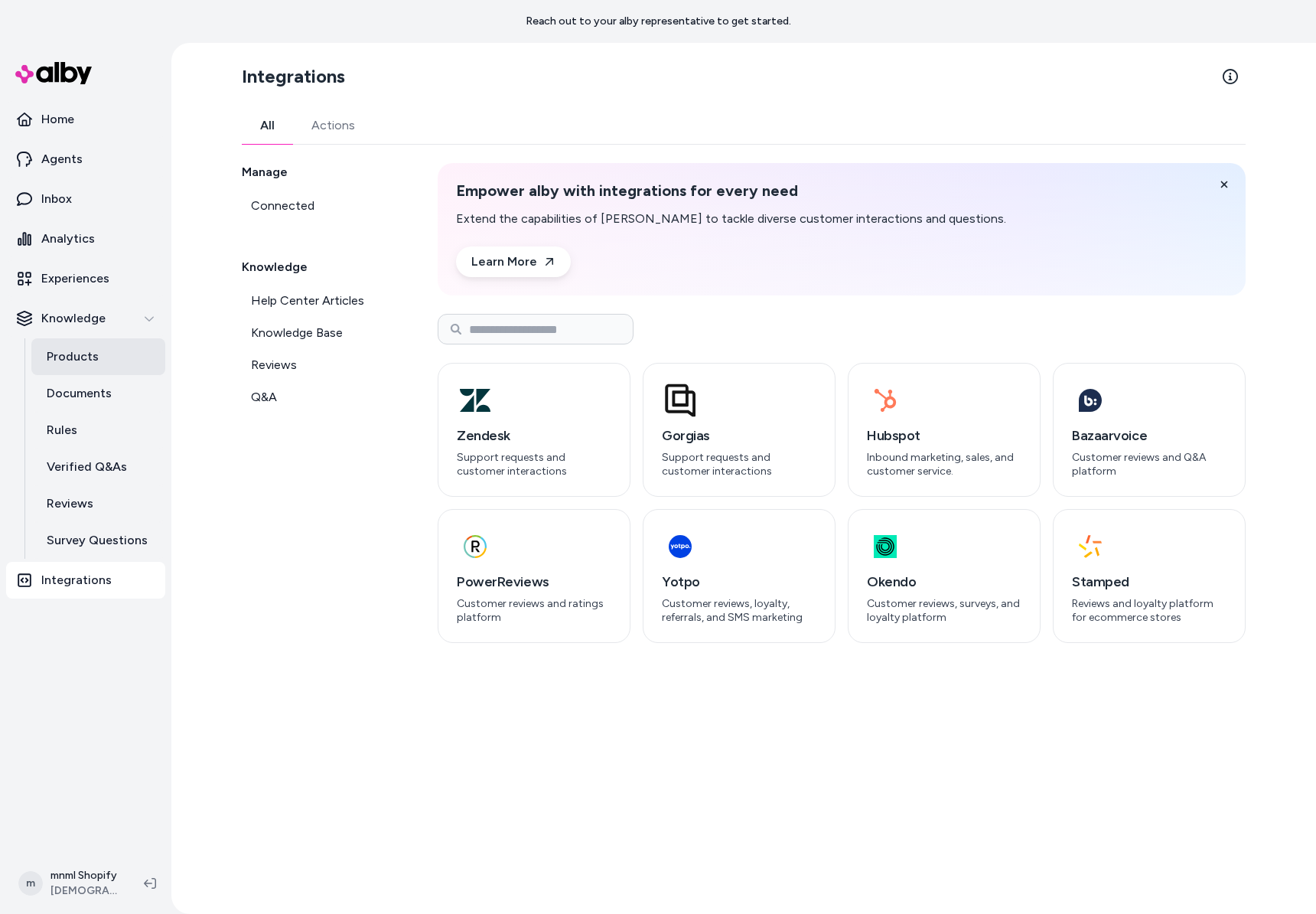
click at [97, 350] on link "Products" at bounding box center [98, 356] width 134 height 37
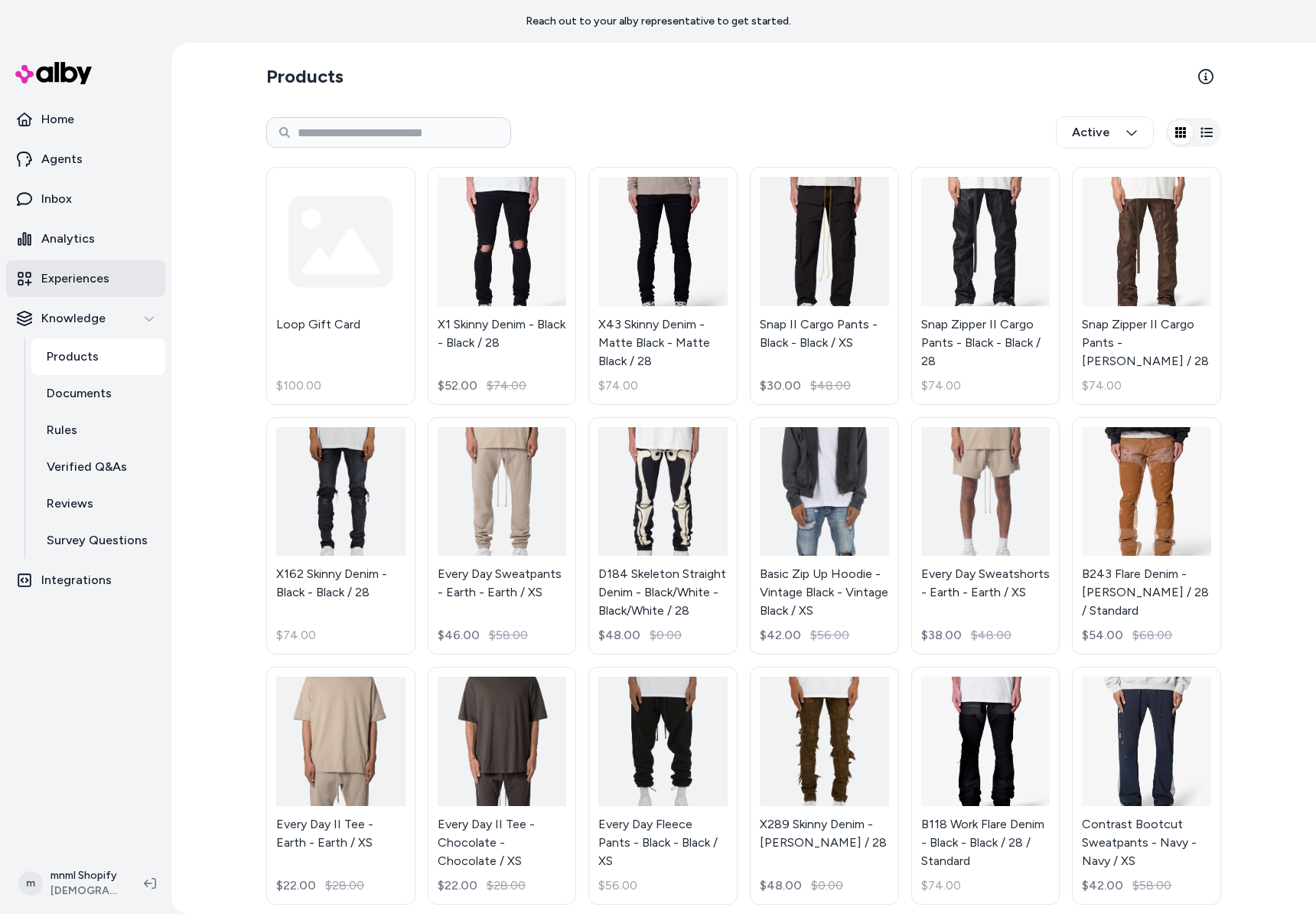
click at [89, 286] on p "Experiences" at bounding box center [75, 278] width 68 height 18
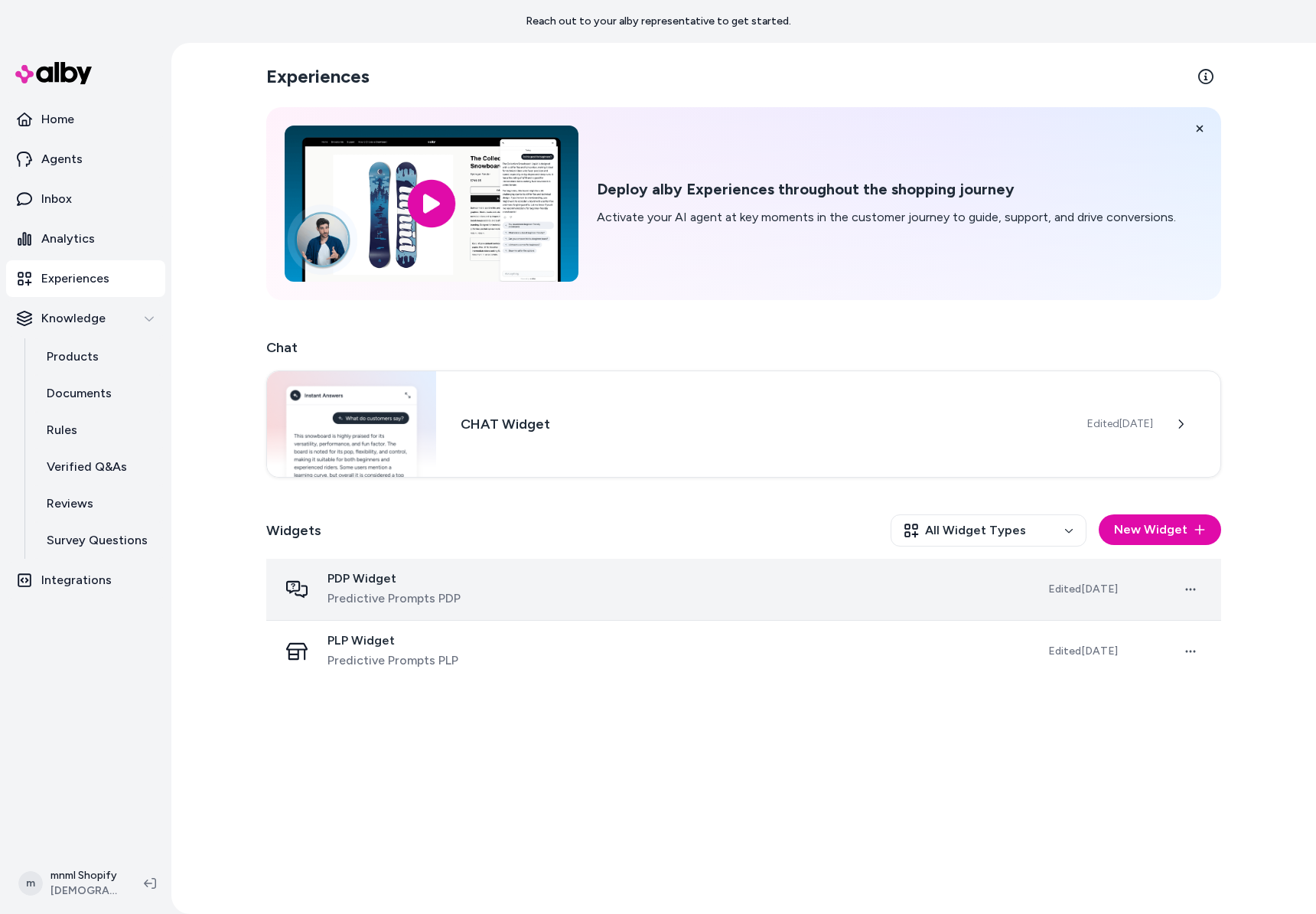
click at [385, 580] on span "PDP Widget" at bounding box center [394, 579] width 133 height 16
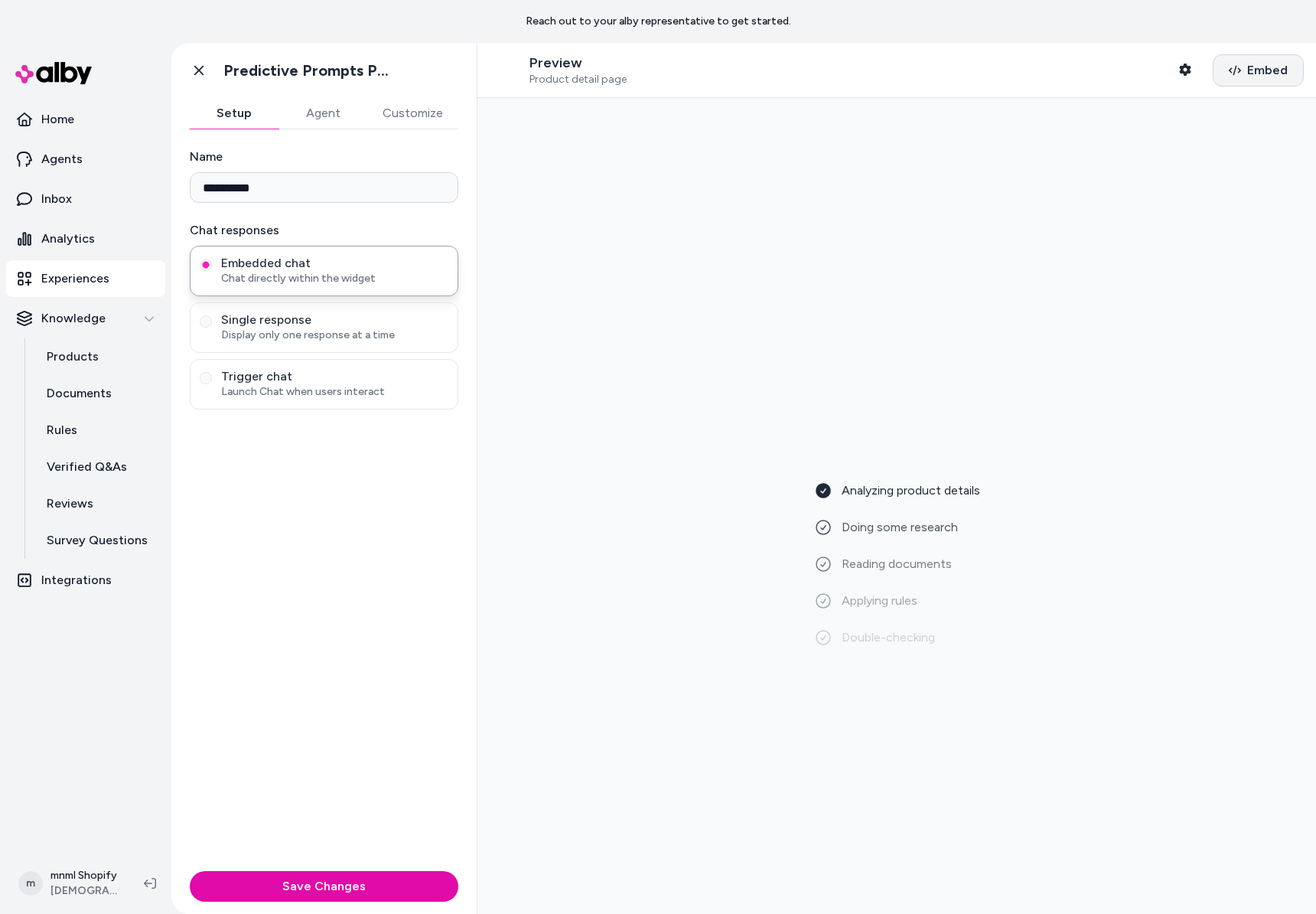
click at [1229, 66] on icon "button" at bounding box center [1234, 71] width 12 height 12
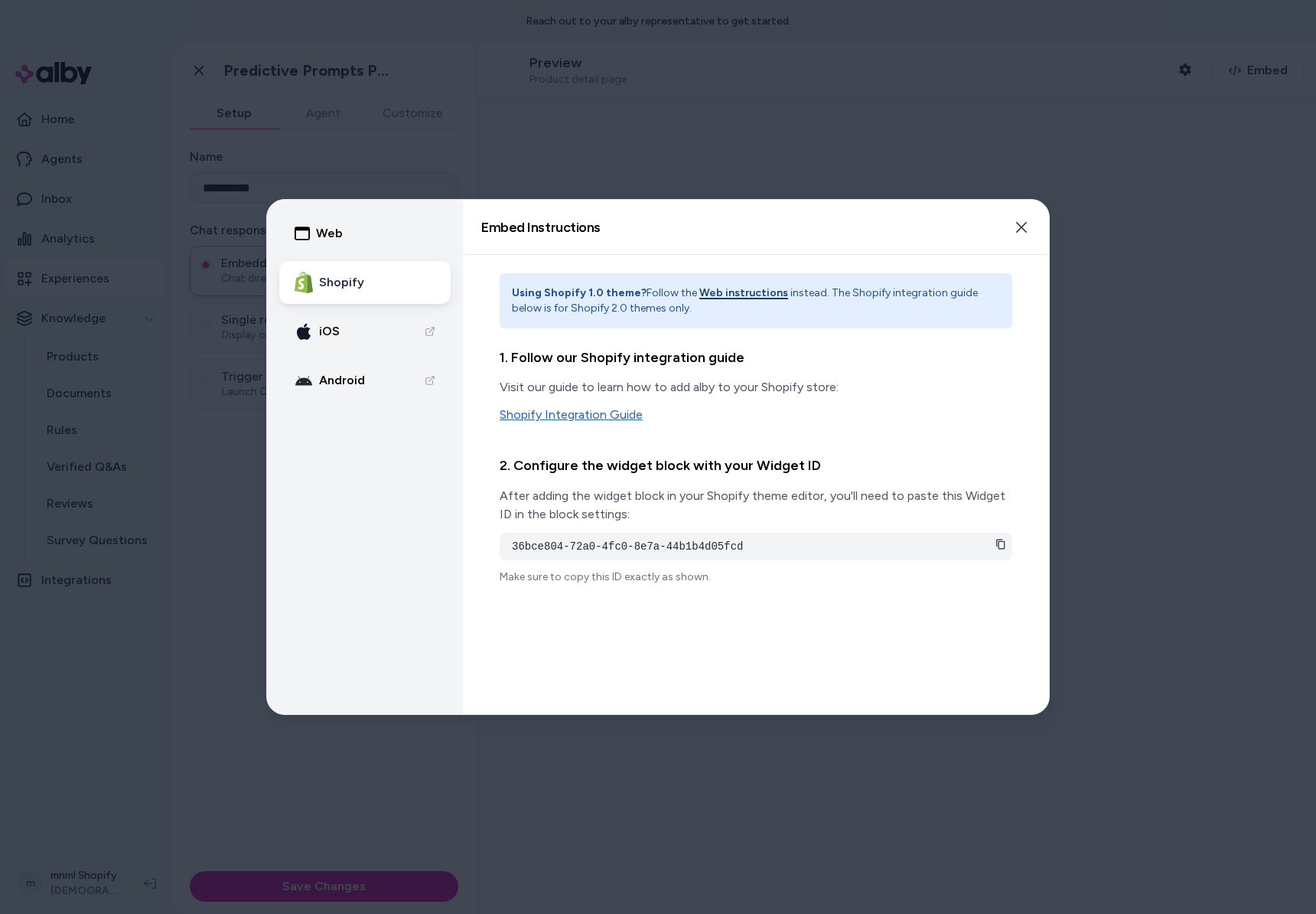
click at [609, 414] on link "Shopify Integration Guide" at bounding box center [755, 414] width 512 height 18
click at [1002, 545] on icon at bounding box center [1001, 544] width 10 height 10
click at [273, 738] on div at bounding box center [658, 457] width 1316 height 914
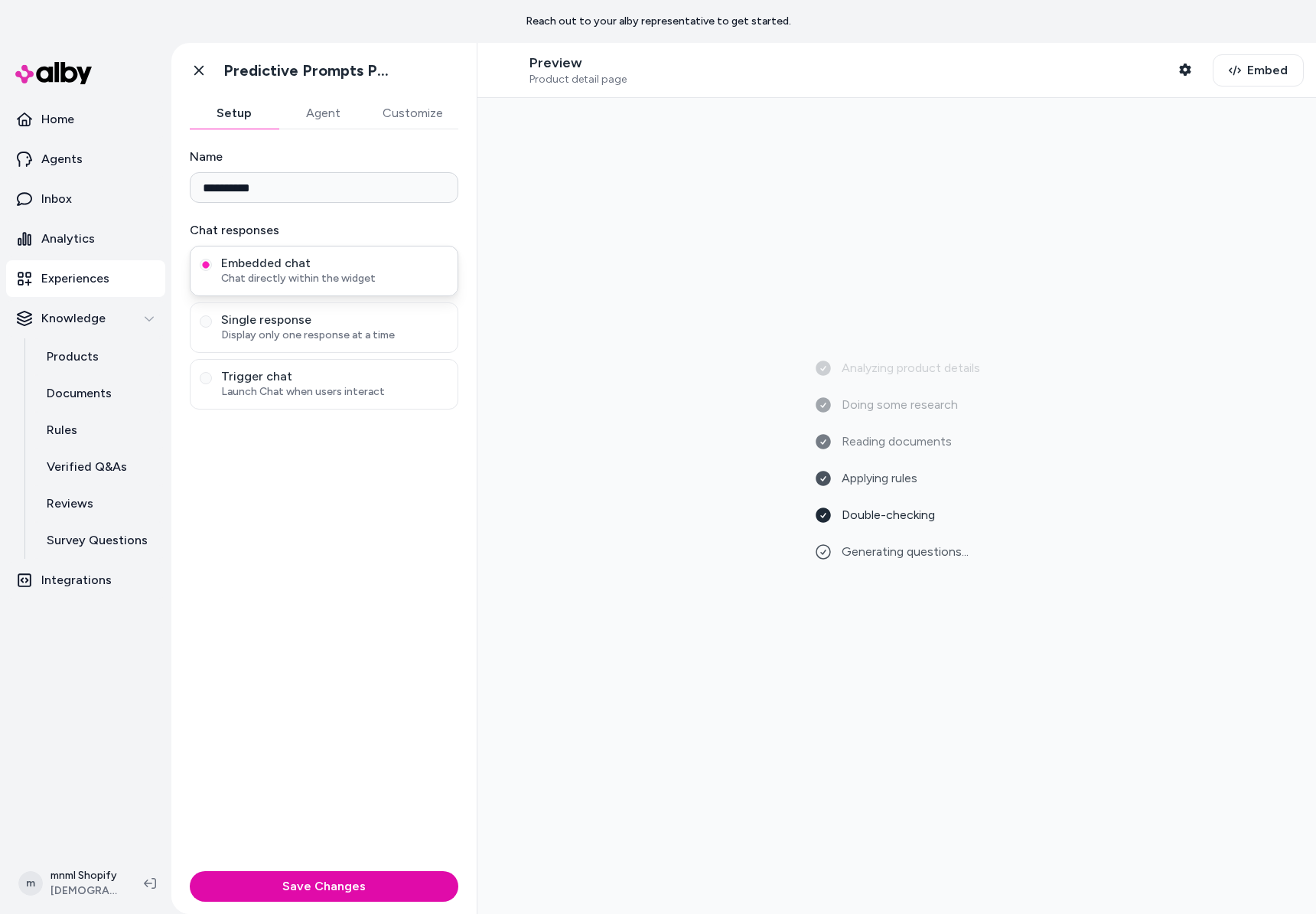
click at [379, 282] on span "Chat directly within the widget" at bounding box center [334, 279] width 227 height 16
click at [212, 271] on button "Embedded chat Chat directly within the widget" at bounding box center [206, 265] width 12 height 12
click at [1278, 71] on span "Embed" at bounding box center [1266, 70] width 41 height 18
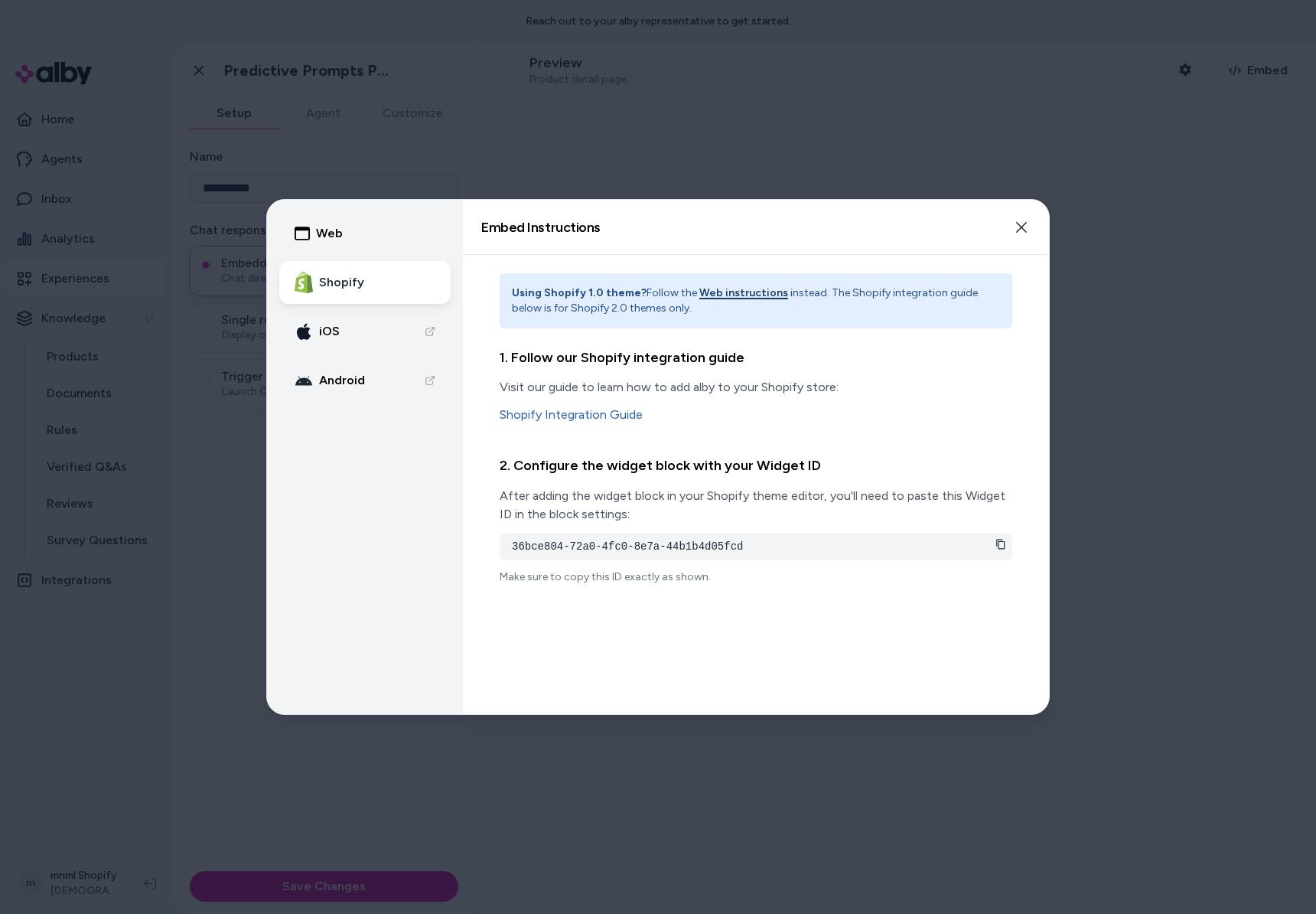
click at [1002, 539] on icon at bounding box center [1001, 544] width 10 height 10
click at [883, 533] on div "36bce804-72a0-4fc0-8e7a-44b1b4d05fcd" at bounding box center [755, 546] width 512 height 28
click at [860, 543] on pre "36bce804-72a0-4fc0-8e7a-44b1b4d05fcd" at bounding box center [756, 546] width 488 height 16
click at [854, 544] on pre "36bce804-72a0-4fc0-8e7a-44b1b4d05fcd" at bounding box center [756, 546] width 488 height 16
click at [613, 410] on link "Shopify Integration Guide" at bounding box center [755, 414] width 512 height 18
